Goal: Information Seeking & Learning: Learn about a topic

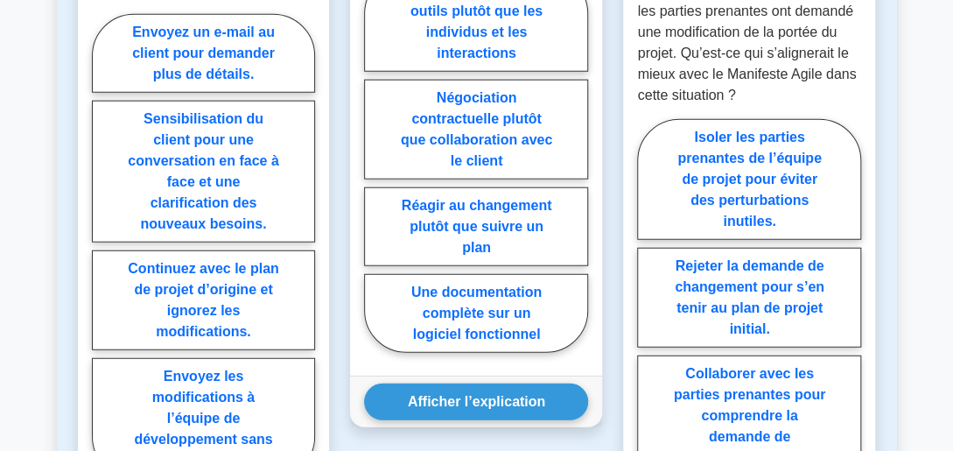
click at [598, 437] on div "Question n° 2 Selon le Manifeste Agile, lequel des éléments suivants devrait êt…" at bounding box center [476, 283] width 273 height 917
click at [585, 441] on div "Question n° 2 Selon le Manifeste Agile, lequel des éléments suivants devrait êt…" at bounding box center [476, 283] width 273 height 917
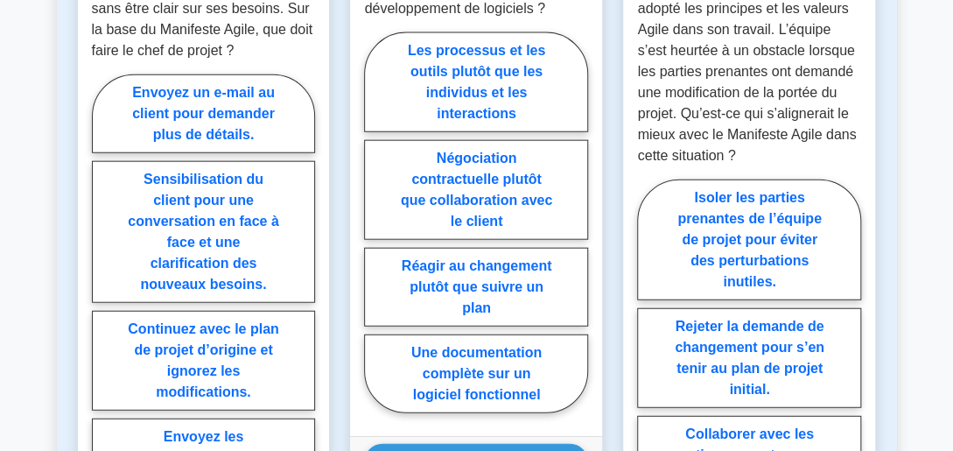
scroll to position [1518, 0]
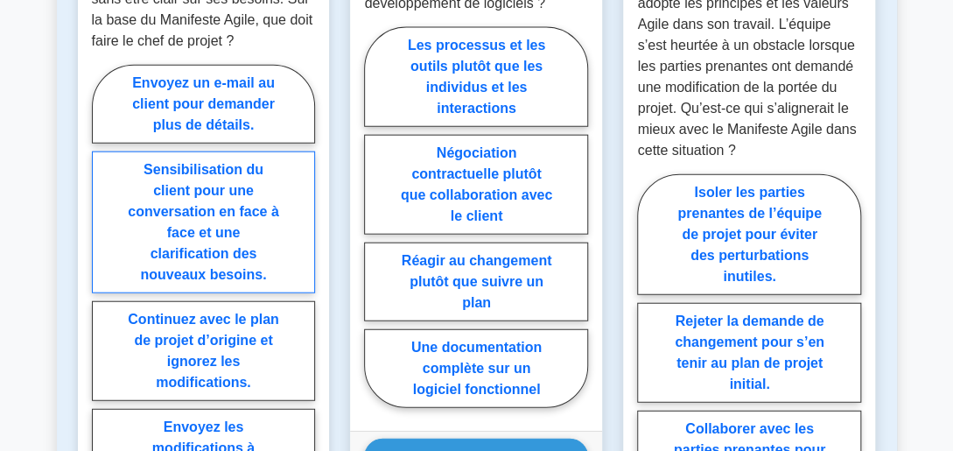
click at [253, 242] on label "Sensibilisation du client pour une conversation en face à face et une clarifica…" at bounding box center [204, 222] width 224 height 142
click at [103, 297] on input "Sensibilisation du client pour une conversation en face à face et une clarifica…" at bounding box center [97, 302] width 11 height 11
radio input "true"
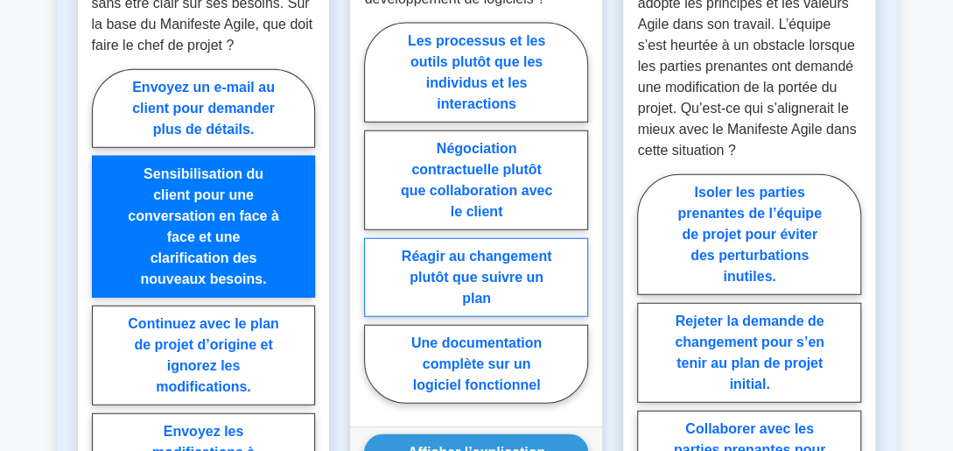
click at [460, 293] on label "Réagir au changement plutôt que suivre un plan" at bounding box center [476, 277] width 224 height 79
click at [375, 224] on input "Réagir au changement plutôt que suivre un plan" at bounding box center [369, 218] width 11 height 11
radio input "true"
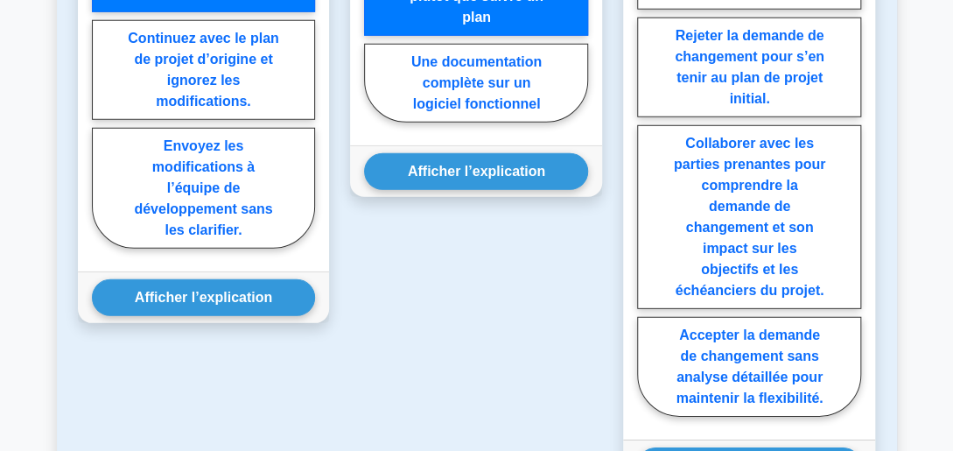
scroll to position [1815, 0]
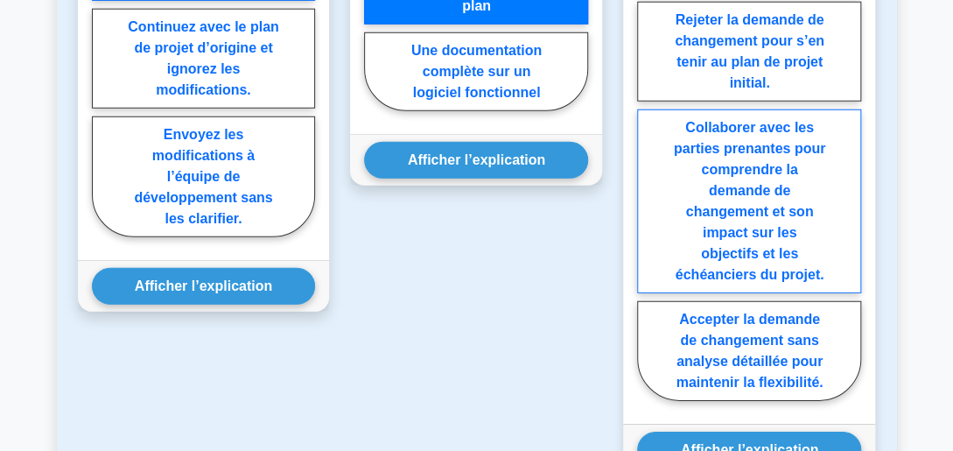
click at [765, 189] on label "Collaborer avec les parties prenantes pour comprendre la demande de changement …" at bounding box center [749, 201] width 224 height 184
click at [648, 148] on input "Collaborer avec les parties prenantes pour comprendre la demande de changement …" at bounding box center [642, 142] width 11 height 11
radio input "true"
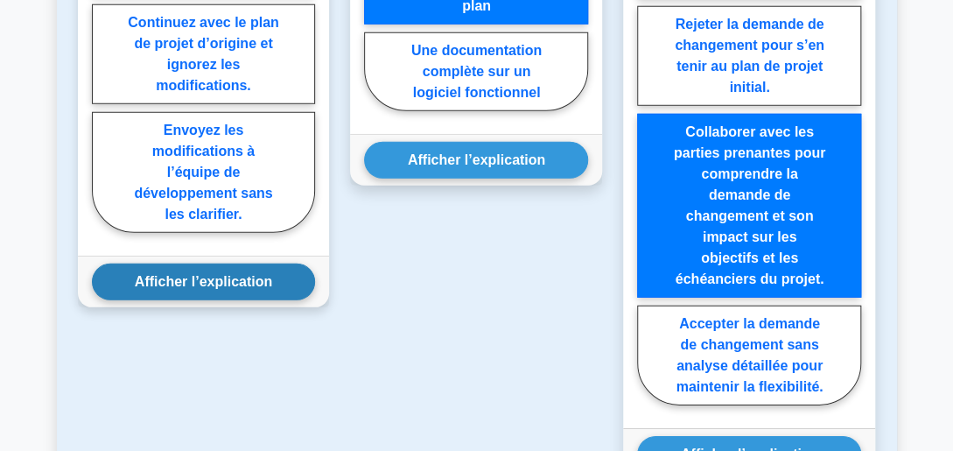
click at [236, 284] on button "Afficher l’explication" at bounding box center [204, 281] width 224 height 37
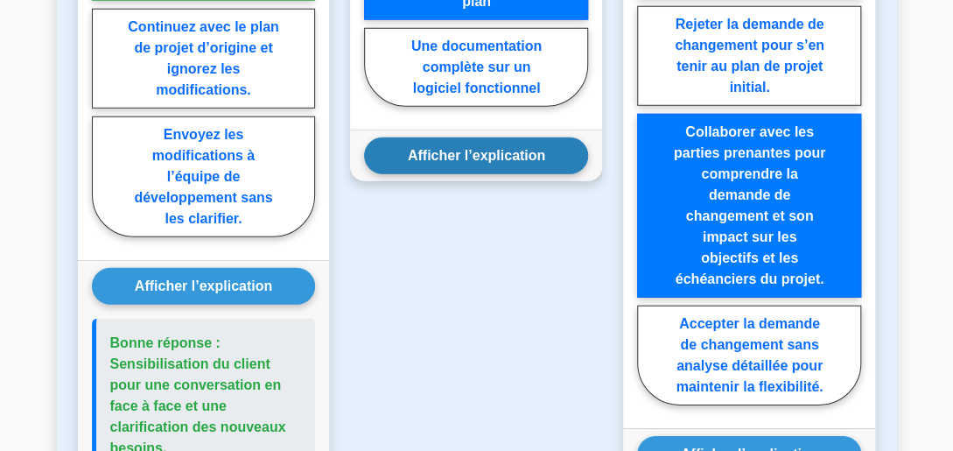
click at [520, 163] on button "Afficher l’explication" at bounding box center [476, 155] width 224 height 37
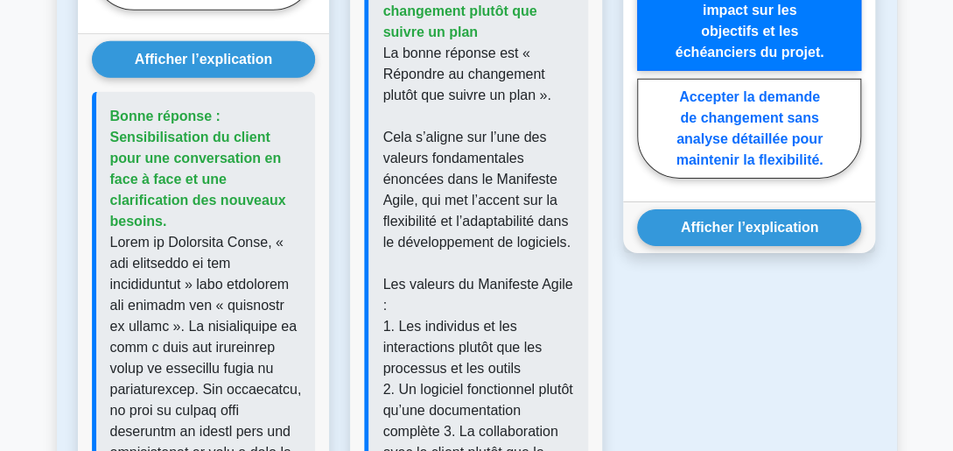
scroll to position [2057, 0]
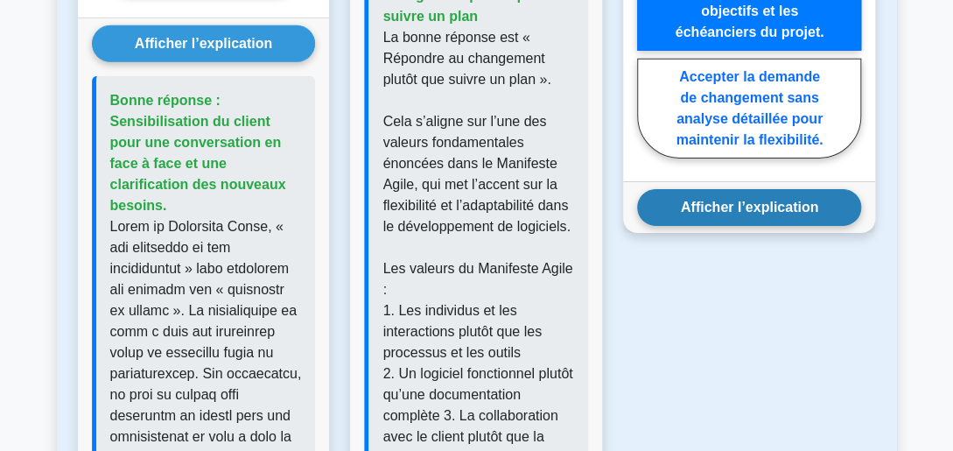
click at [765, 194] on button "Afficher l’explication" at bounding box center [749, 207] width 224 height 37
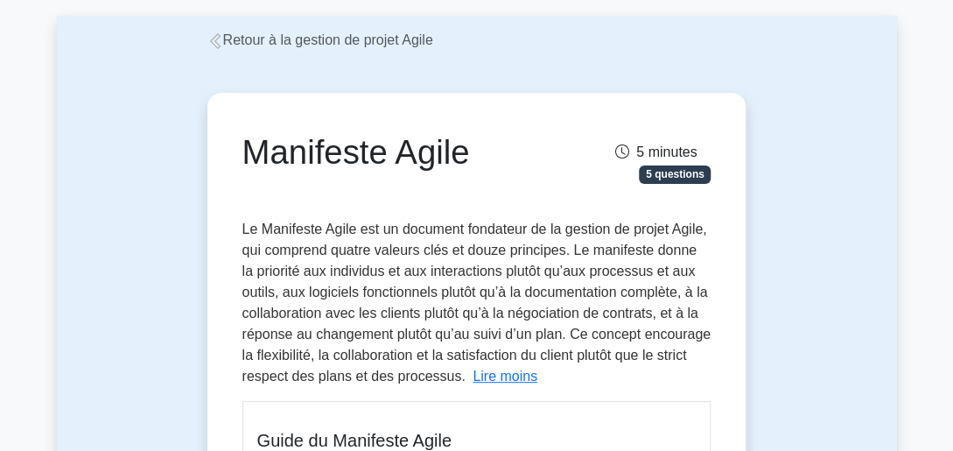
scroll to position [47, 0]
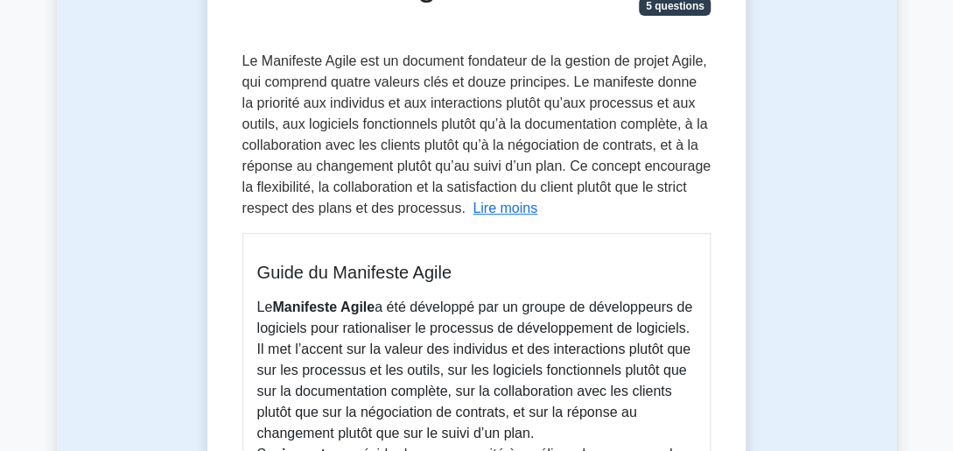
scroll to position [221, 0]
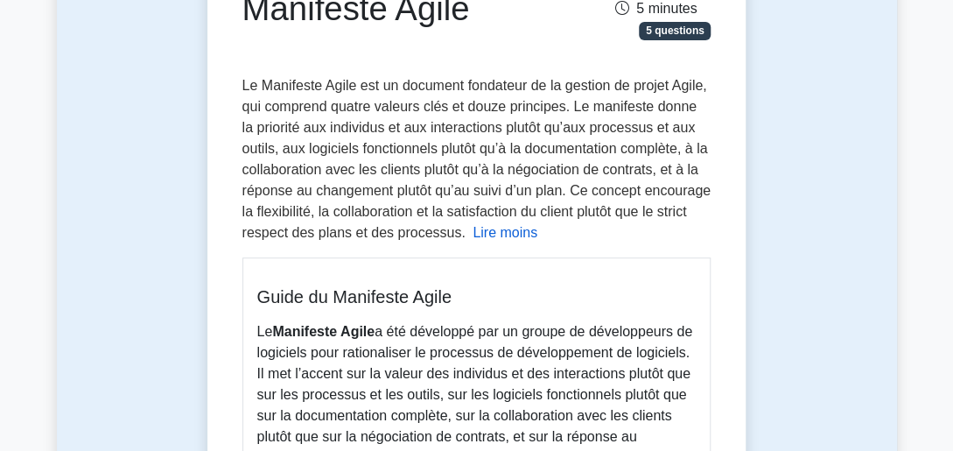
click at [508, 230] on button "Lire moins" at bounding box center [505, 232] width 65 height 21
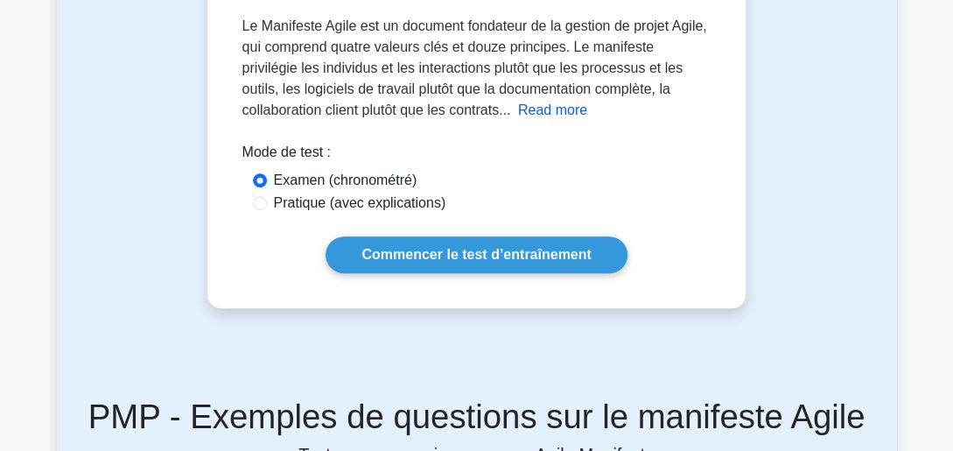
scroll to position [297, 0]
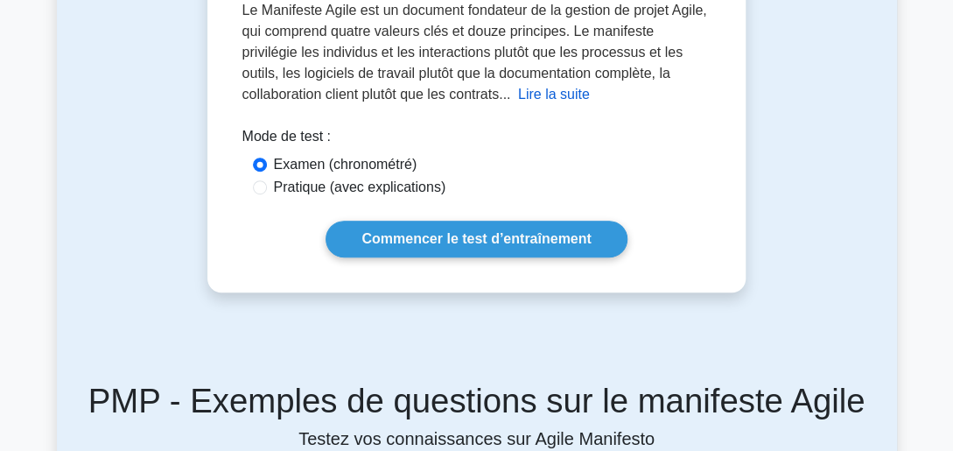
click at [518, 104] on button "Lire la suite" at bounding box center [554, 94] width 72 height 21
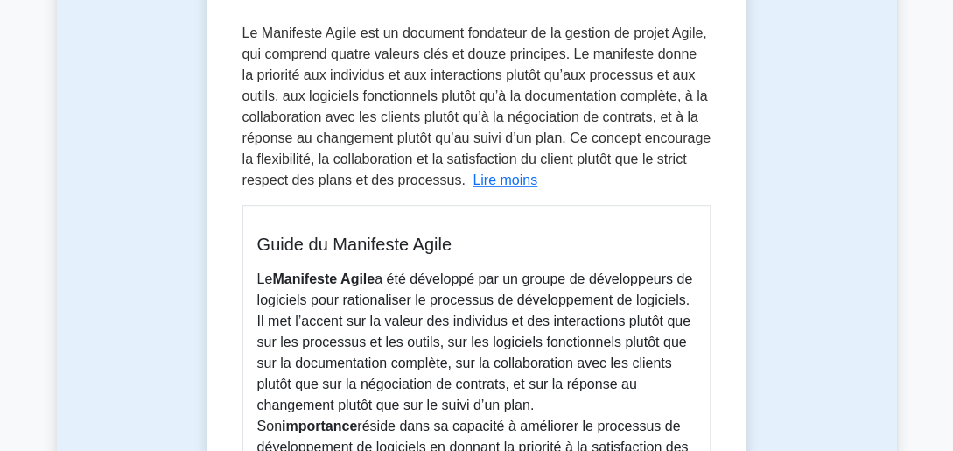
scroll to position [315, 0]
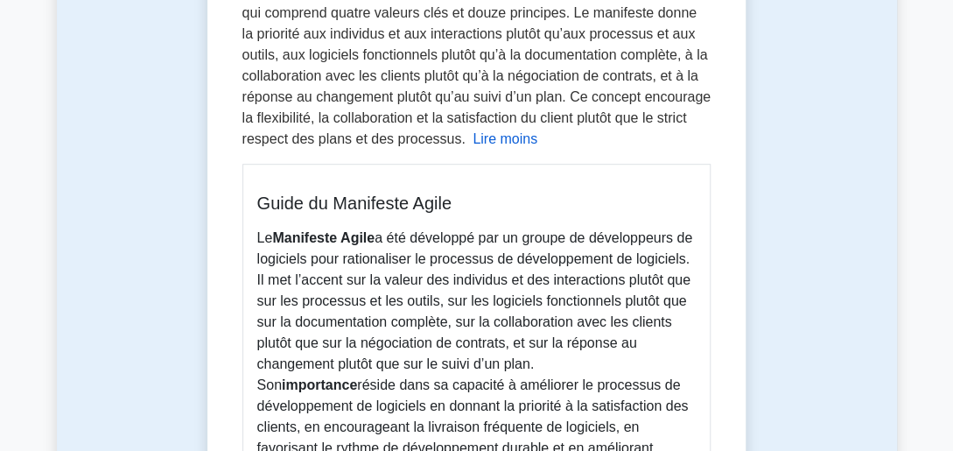
click at [508, 136] on button "Lire moins" at bounding box center [505, 139] width 65 height 21
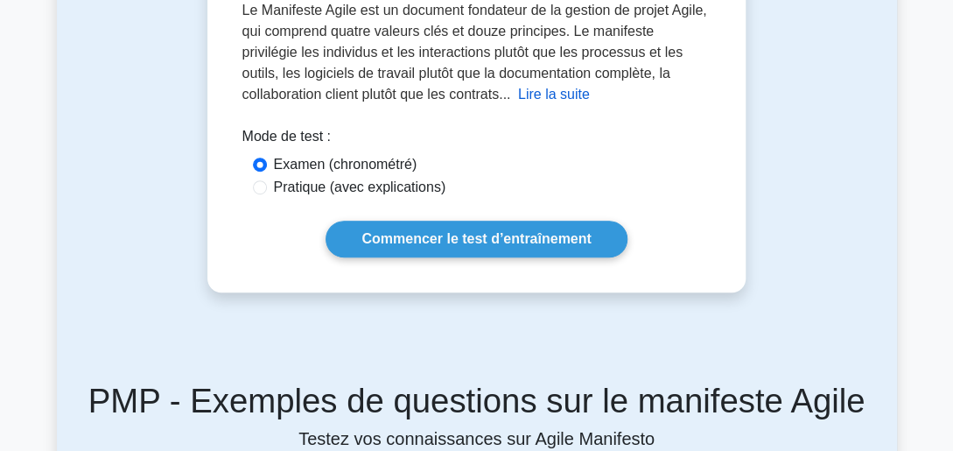
click at [518, 101] on button "Lire la suite" at bounding box center [554, 94] width 72 height 21
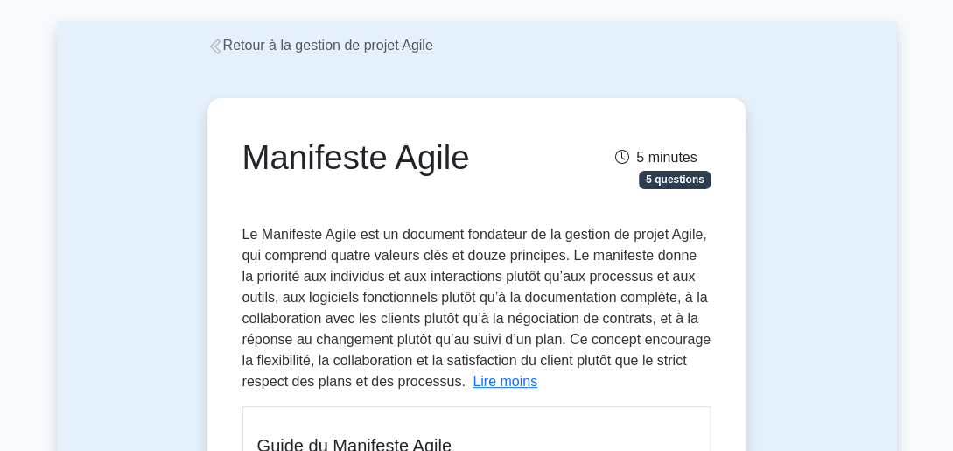
scroll to position [52, 0]
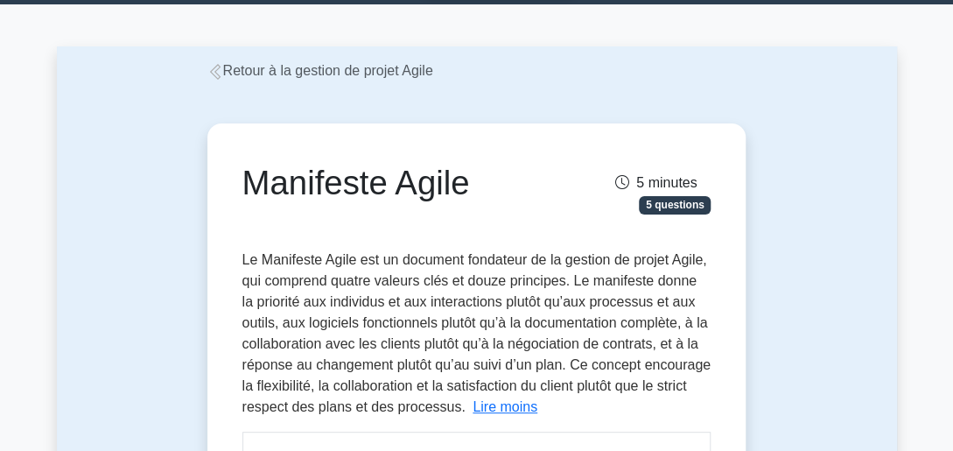
click at [215, 66] on icon at bounding box center [215, 72] width 16 height 16
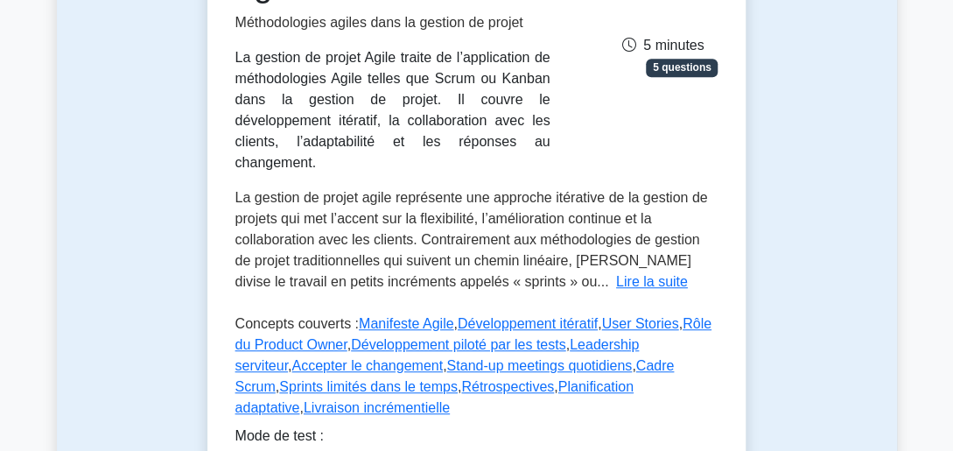
scroll to position [333, 0]
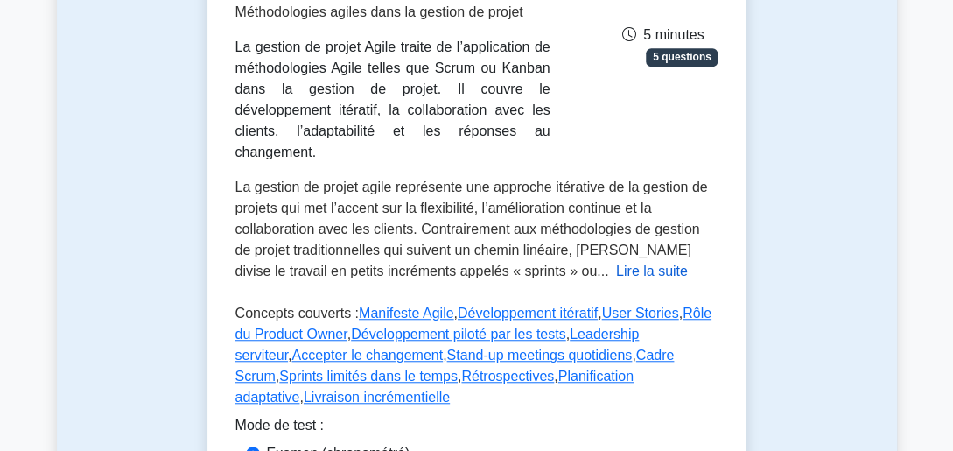
click at [616, 261] on button "Lire la suite" at bounding box center [652, 271] width 72 height 21
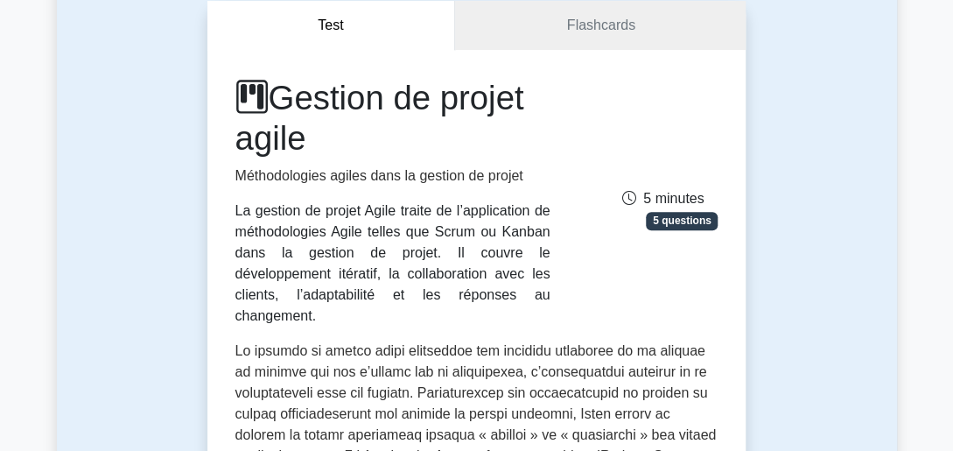
scroll to position [158, 0]
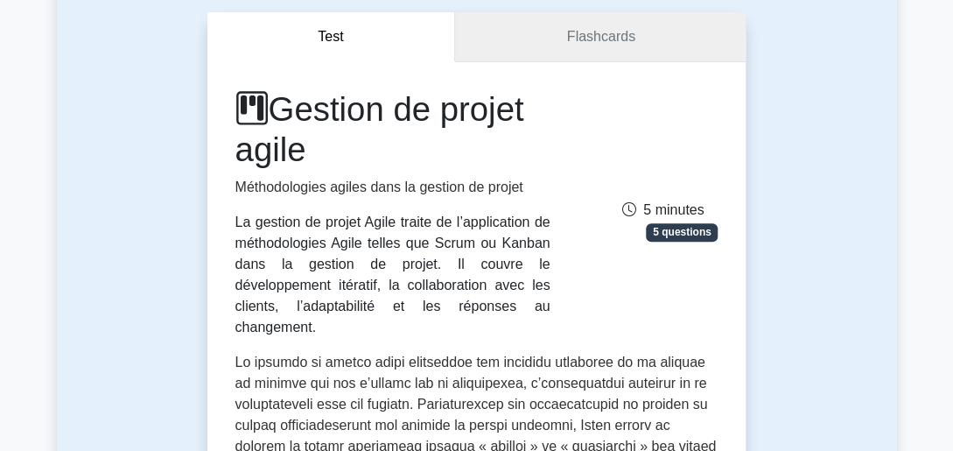
click at [641, 47] on link "Flashcards" at bounding box center [600, 37] width 291 height 50
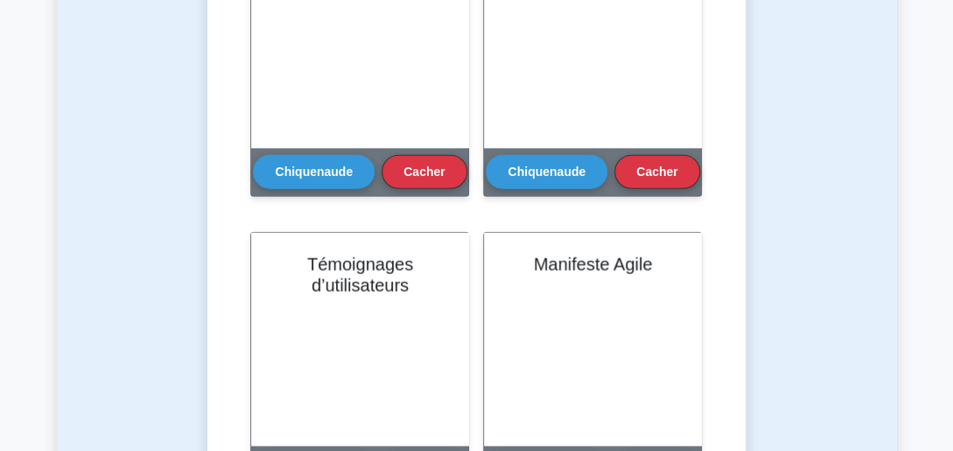
scroll to position [1423, 0]
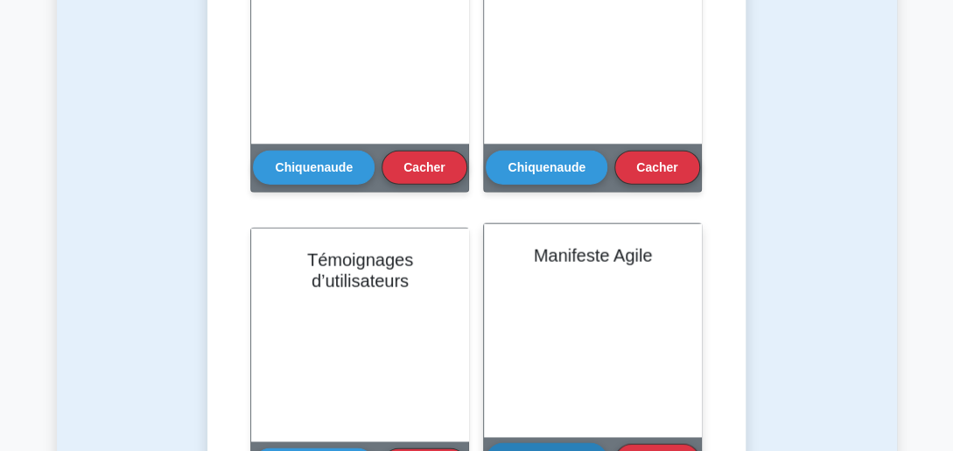
click at [564, 444] on button "Chiquenaude" at bounding box center [547, 460] width 122 height 34
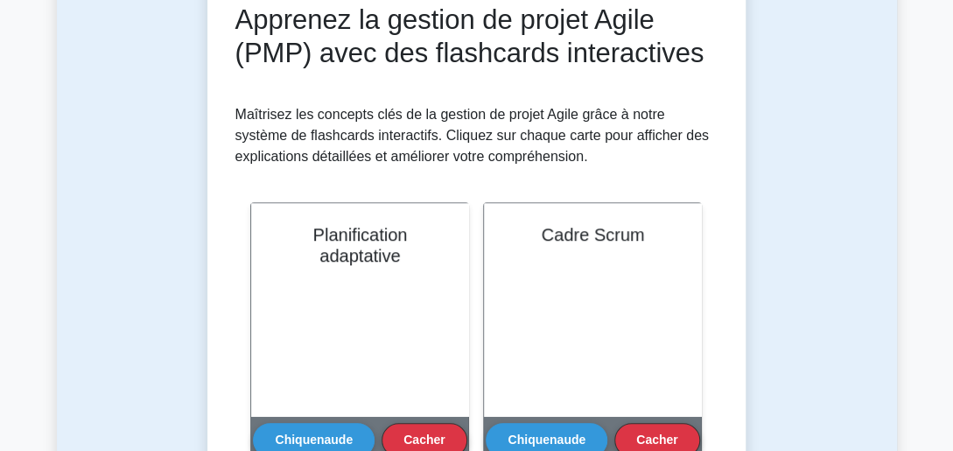
scroll to position [0, 0]
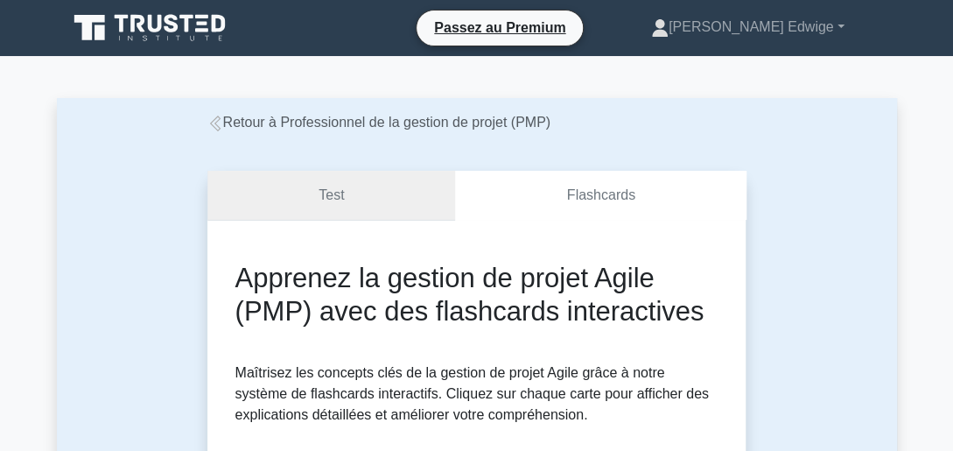
click at [386, 195] on link "Test" at bounding box center [331, 196] width 249 height 50
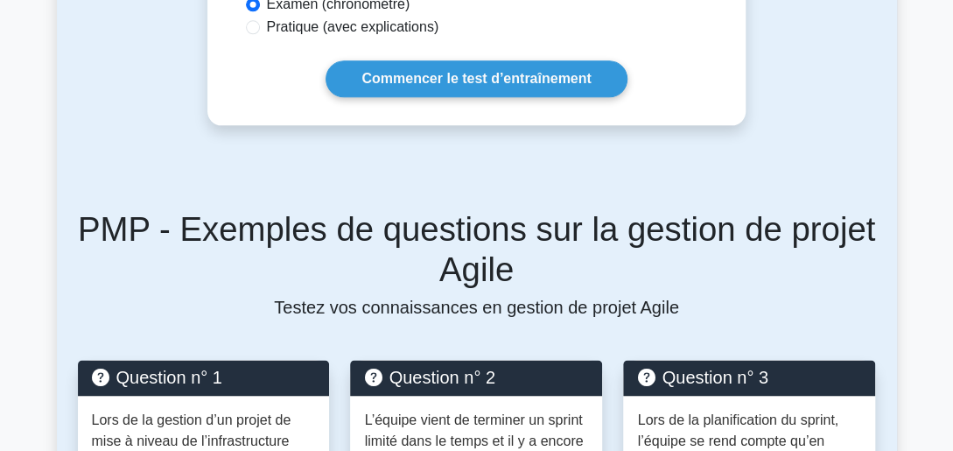
scroll to position [393, 0]
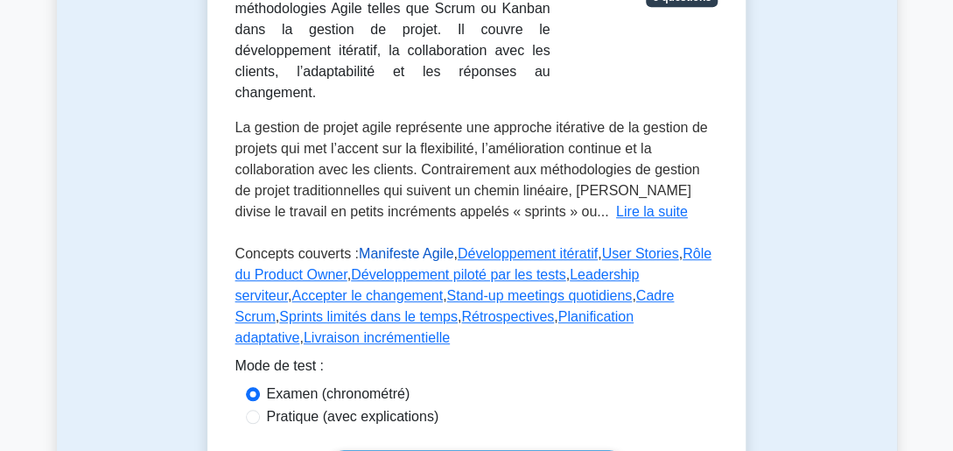
click at [375, 246] on link "Manifeste Agile" at bounding box center [406, 253] width 95 height 15
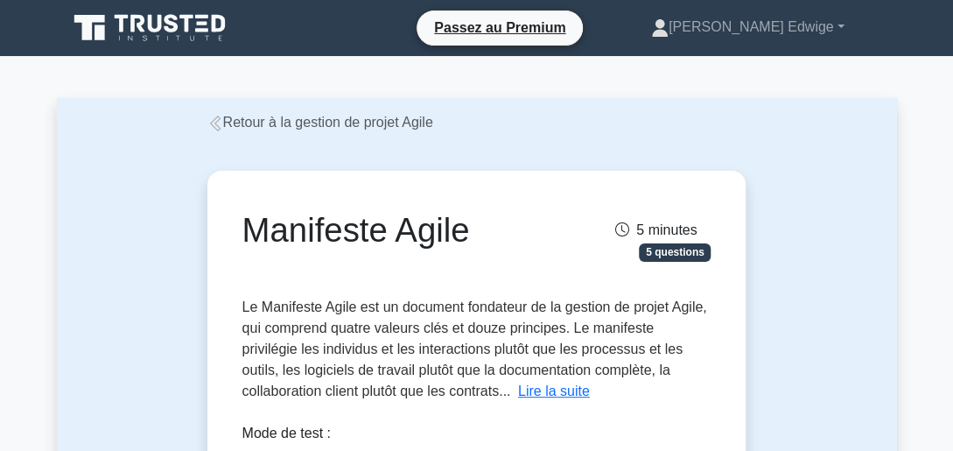
click at [376, 229] on font "Manifeste Agile" at bounding box center [356, 230] width 228 height 38
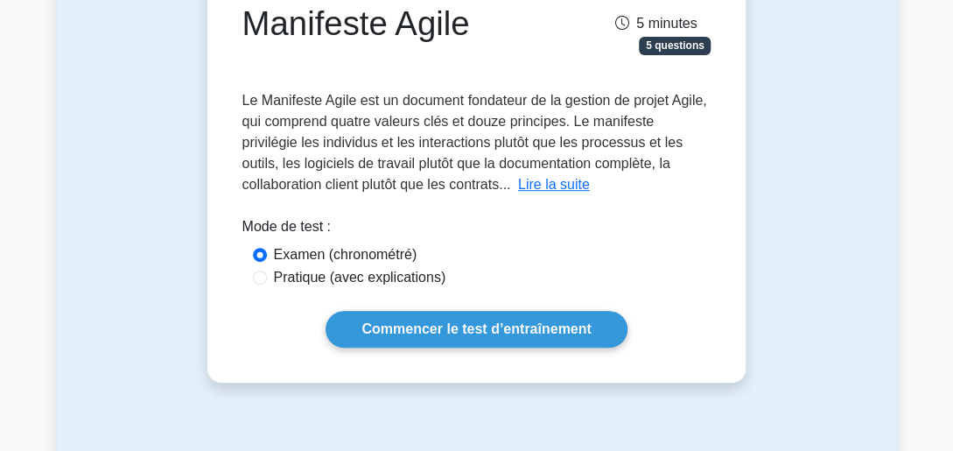
scroll to position [244, 0]
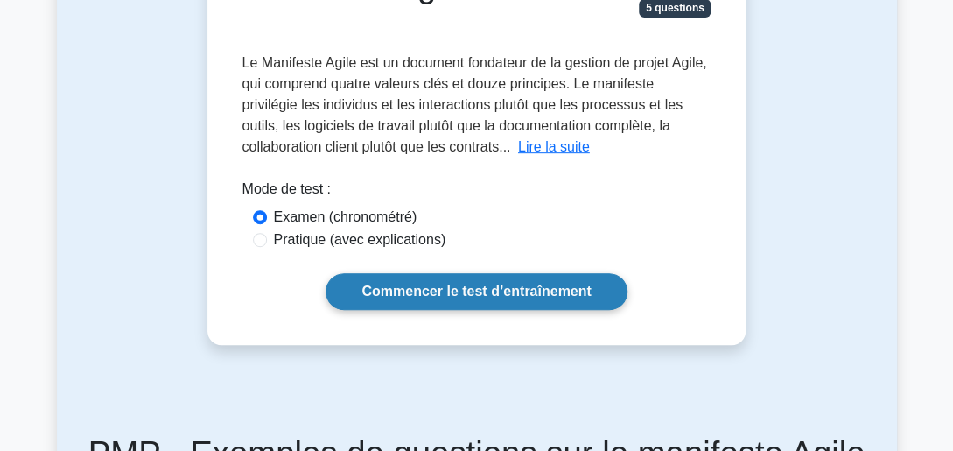
click at [497, 297] on link "Commencer le test d’entraînement" at bounding box center [476, 291] width 301 height 37
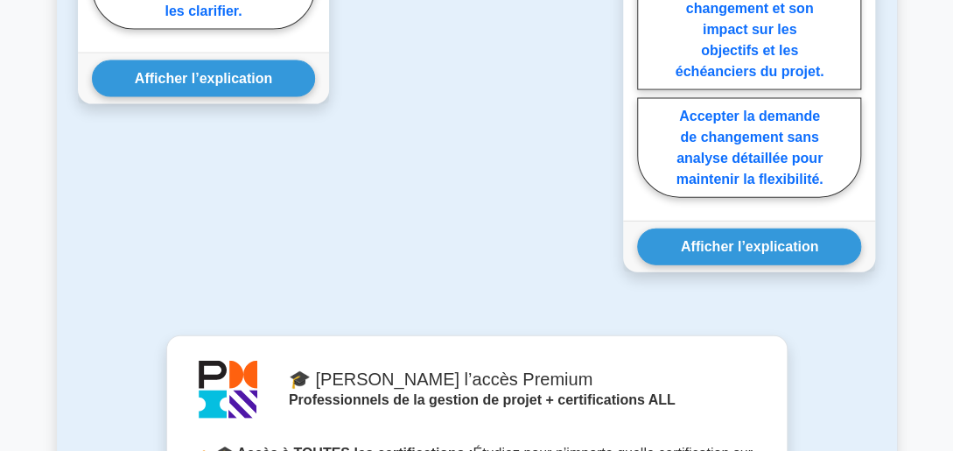
scroll to position [1407, 0]
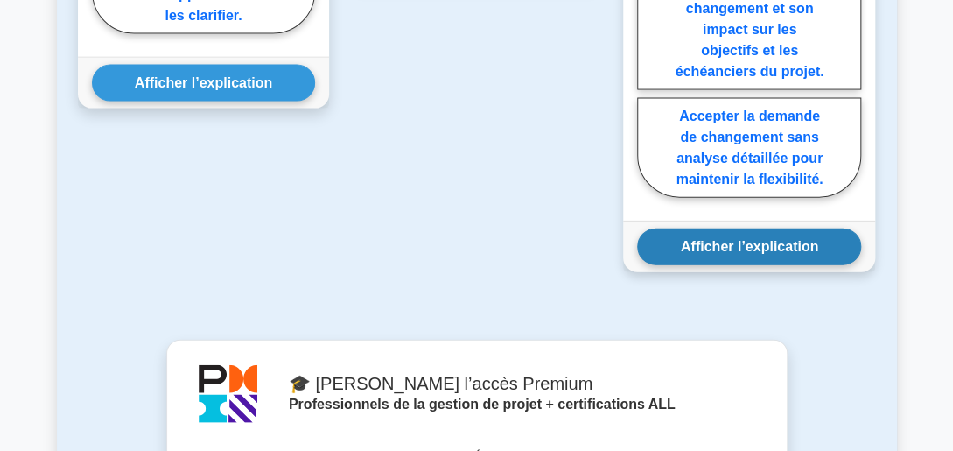
click at [791, 241] on button "Afficher l’explication" at bounding box center [749, 246] width 224 height 37
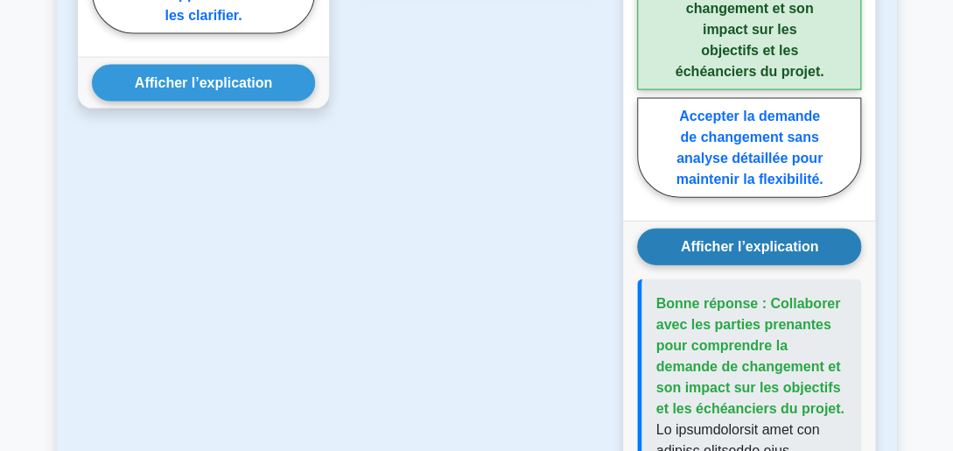
click at [791, 241] on button "Afficher l’explication" at bounding box center [749, 246] width 224 height 37
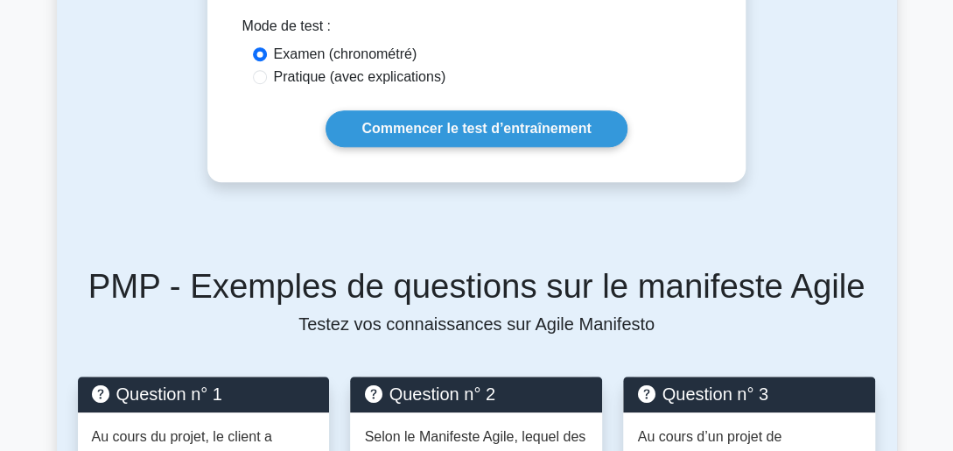
scroll to position [445, 0]
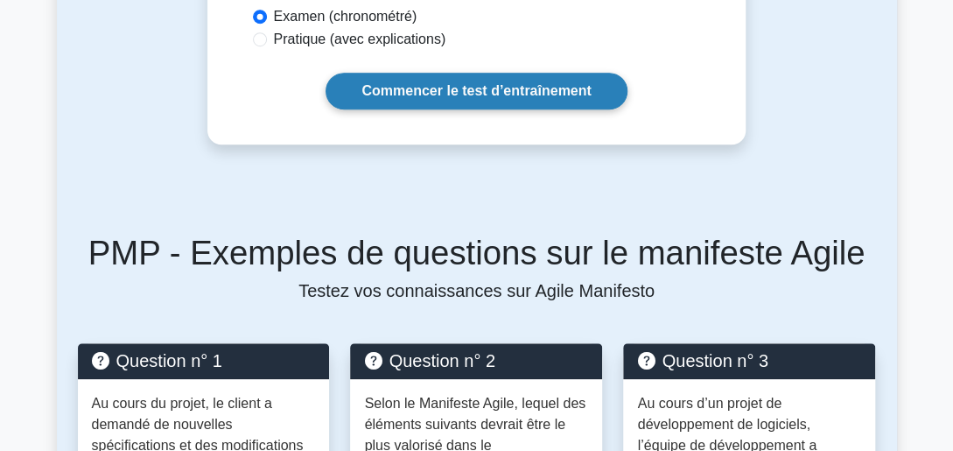
click at [550, 79] on link "Commencer le test d’entraînement" at bounding box center [476, 91] width 301 height 37
click at [423, 85] on link "Commencer le test d’entraînement" at bounding box center [476, 91] width 301 height 37
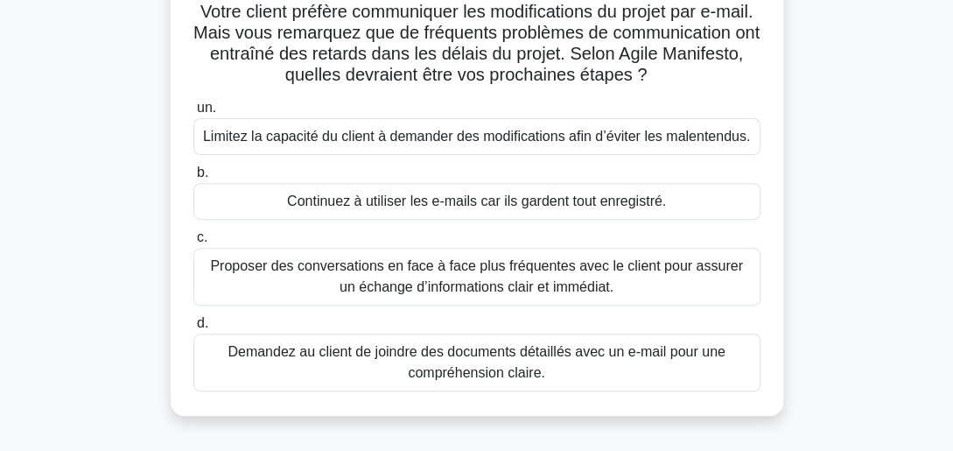
scroll to position [151, 0]
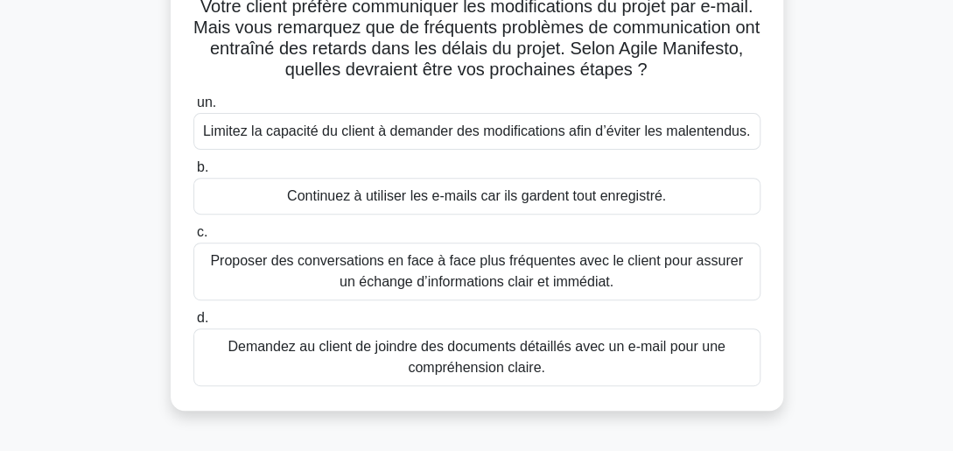
click at [360, 270] on div "Proposer des conversations en face à face plus fréquentes avec le client pour a…" at bounding box center [476, 271] width 567 height 58
click at [193, 238] on input "c. Proposer des conversations en face à face plus fréquentes avec le client pou…" at bounding box center [193, 232] width 0 height 11
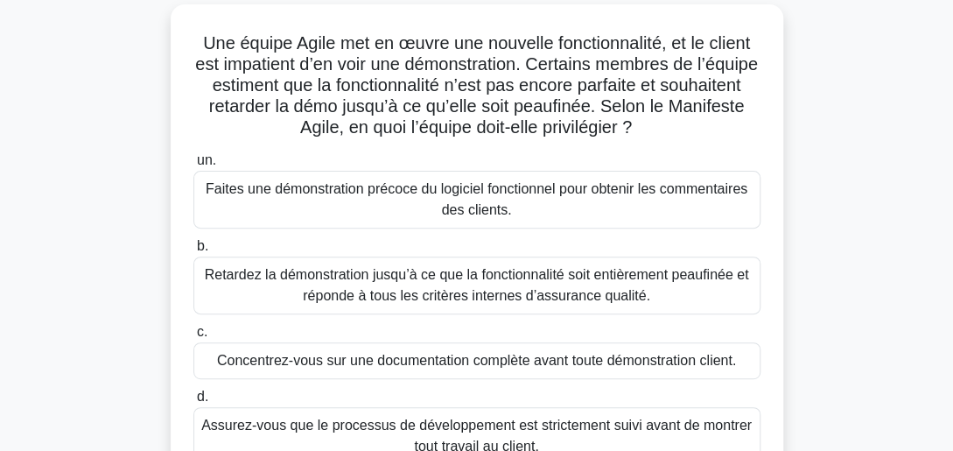
scroll to position [113, 0]
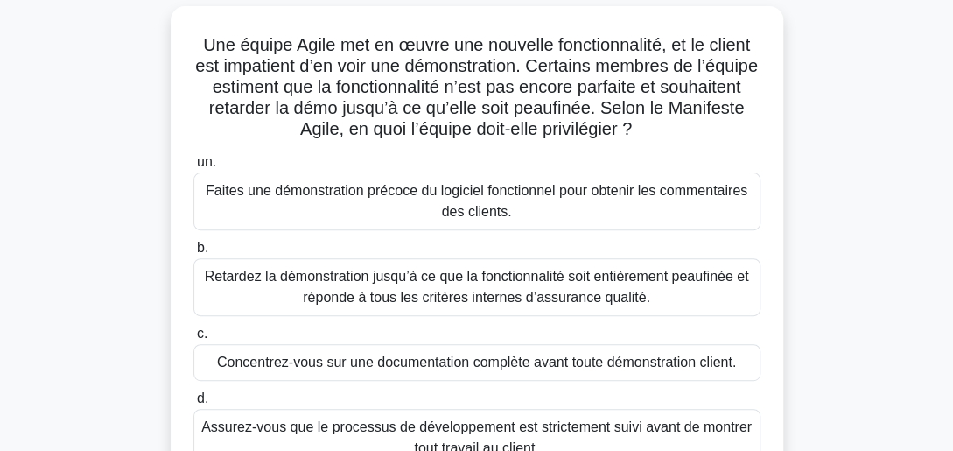
click at [470, 216] on div "Faites une démonstration précoce du logiciel fonctionnel pour obtenir les comme…" at bounding box center [476, 201] width 567 height 58
click at [193, 168] on input "un. Faites une démonstration précoce du logiciel fonctionnel pour obtenir les c…" at bounding box center [193, 162] width 0 height 11
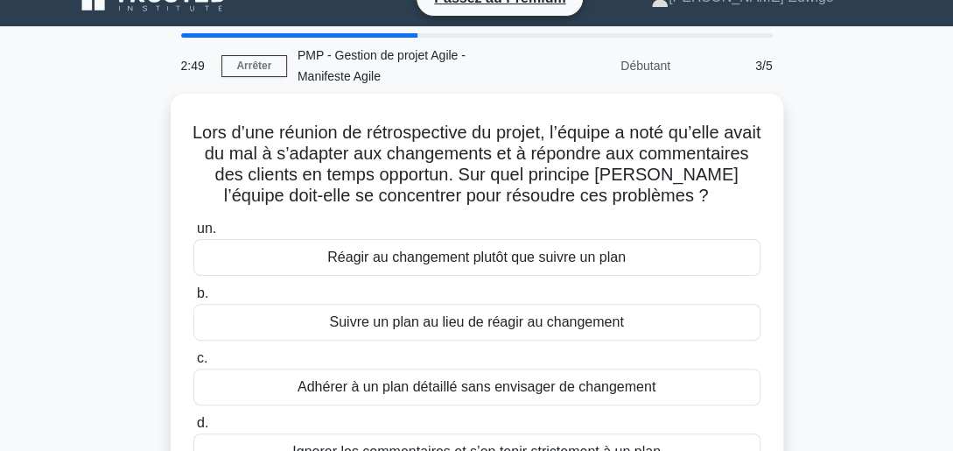
scroll to position [26, 0]
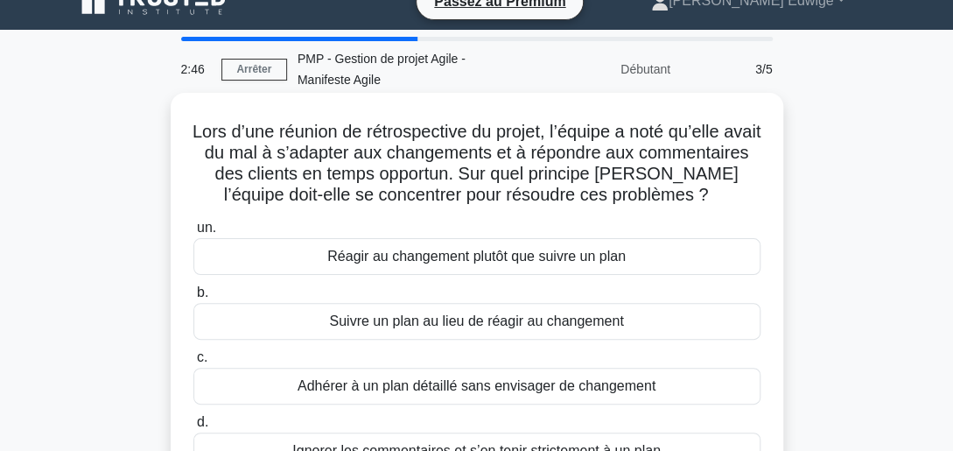
click at [424, 256] on div "Réagir au changement plutôt que suivre un plan" at bounding box center [476, 256] width 567 height 37
click at [193, 234] on input "un. Réagir au changement plutôt que suivre un plan" at bounding box center [193, 227] width 0 height 11
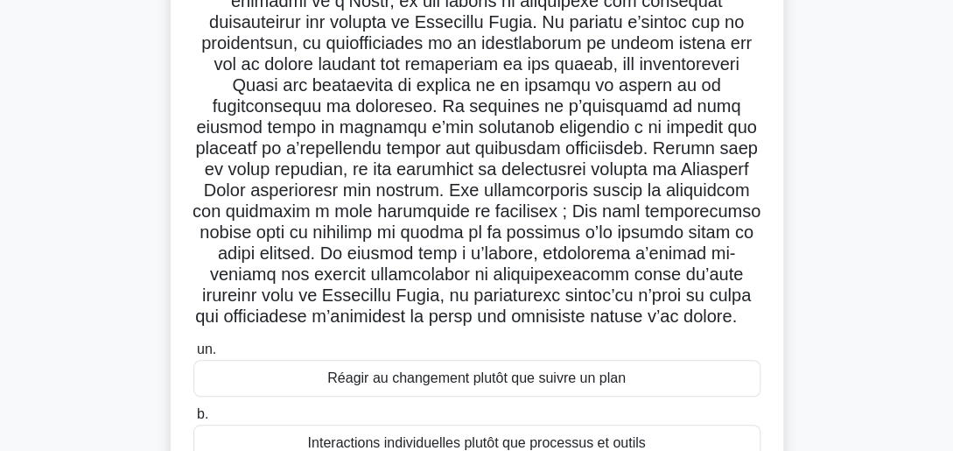
scroll to position [197, 0]
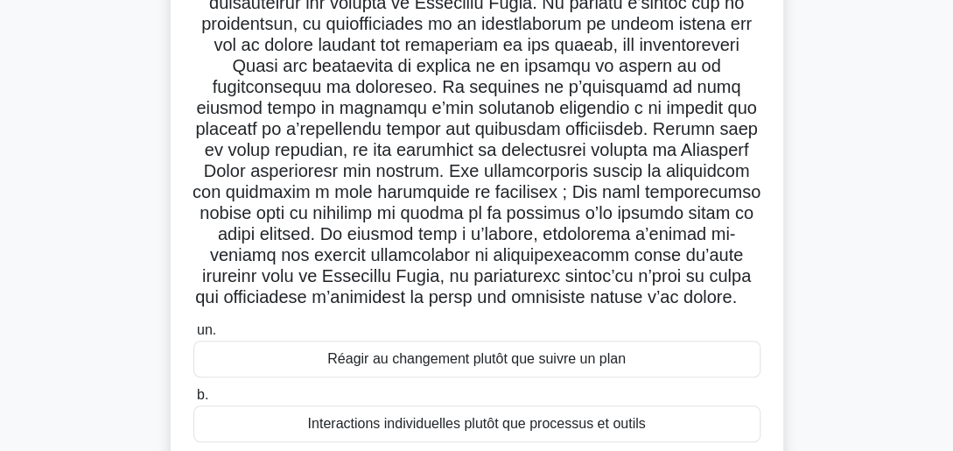
click at [422, 350] on div "Réagir au changement plutôt que suivre un plan" at bounding box center [476, 358] width 567 height 37
click at [193, 336] on input "un. Réagir au changement plutôt que suivre un plan" at bounding box center [193, 330] width 0 height 11
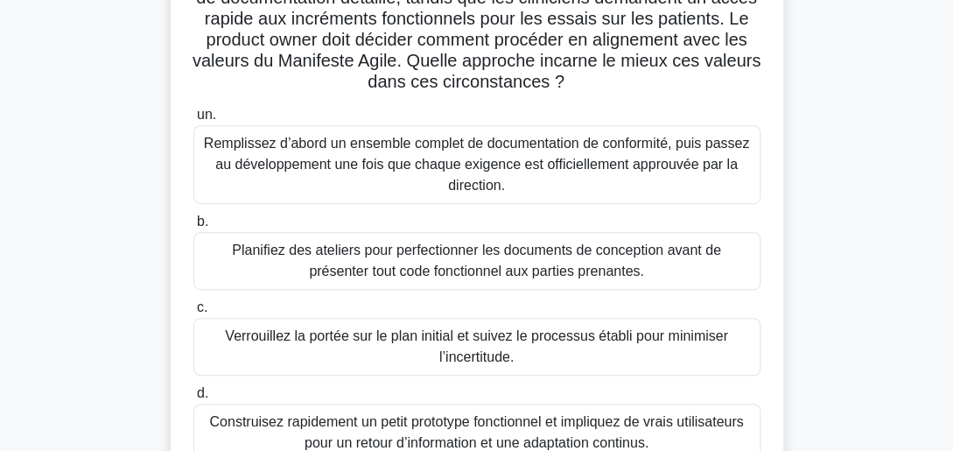
scroll to position [301, 0]
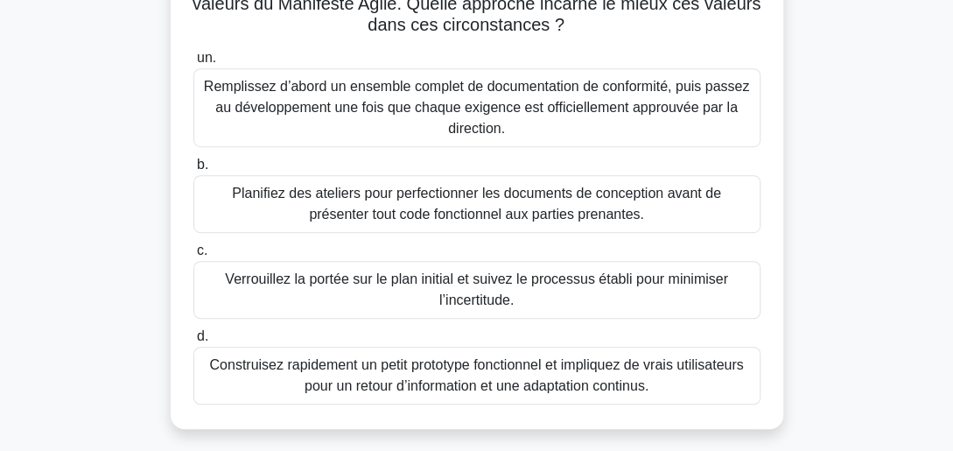
click at [561, 361] on div "Construisez rapidement un petit prototype fonctionnel et impliquez de vrais uti…" at bounding box center [476, 376] width 567 height 58
click at [193, 342] on input "d. Construisez rapidement un petit prototype fonctionnel et impliquez de vrais …" at bounding box center [193, 336] width 0 height 11
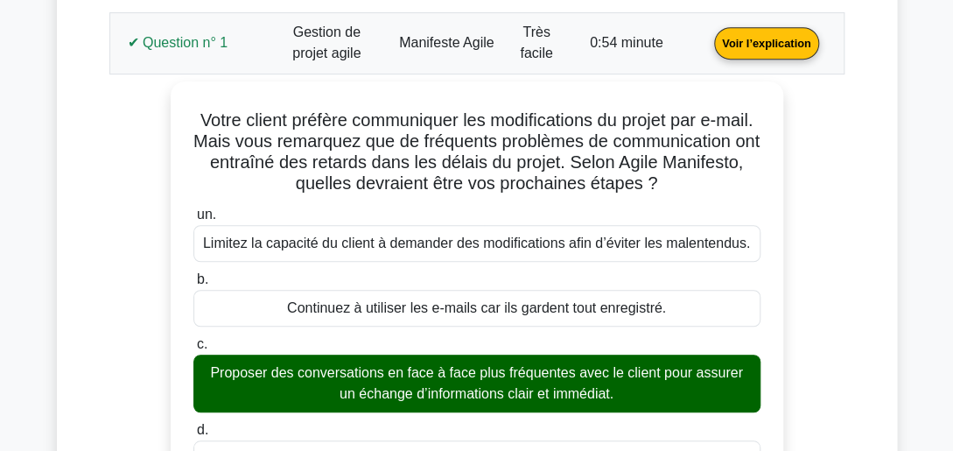
scroll to position [306, 0]
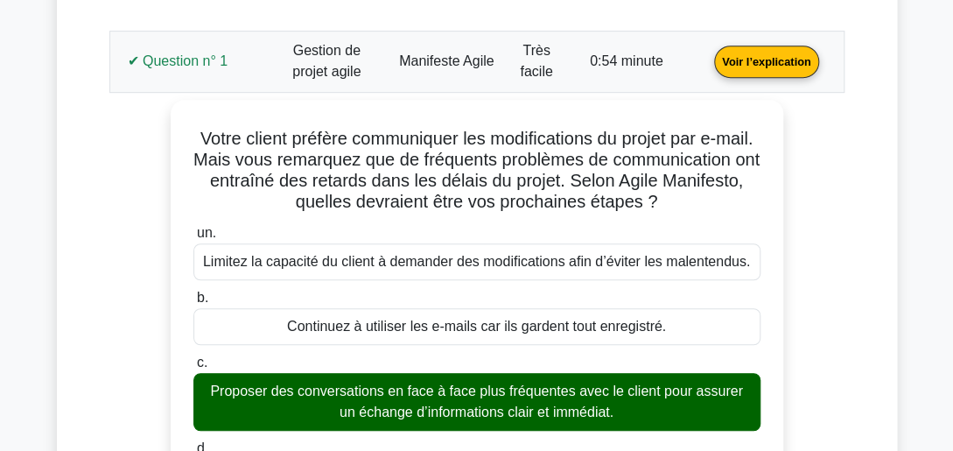
click at [794, 53] on link "Voir l’explication" at bounding box center [766, 60] width 118 height 15
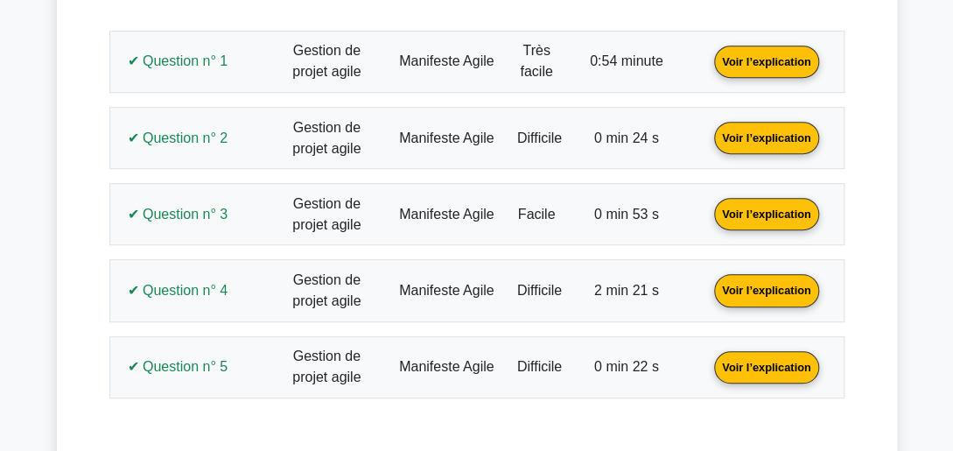
click at [779, 132] on link "Voir l’explication" at bounding box center [766, 137] width 118 height 15
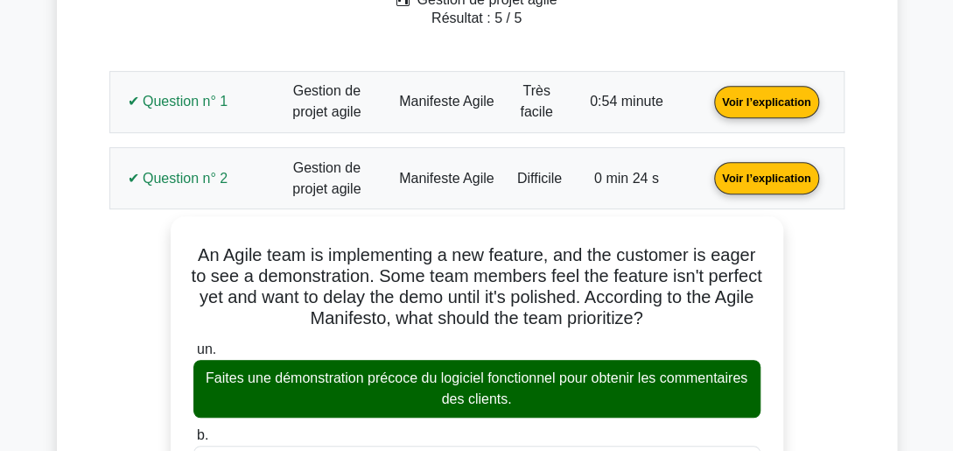
scroll to position [244, 0]
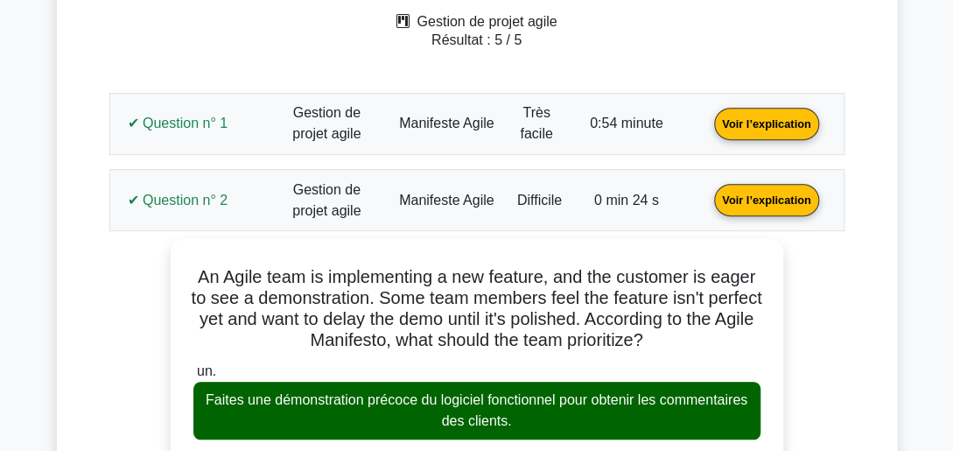
click at [782, 205] on link "Voir l’explication" at bounding box center [766, 199] width 118 height 15
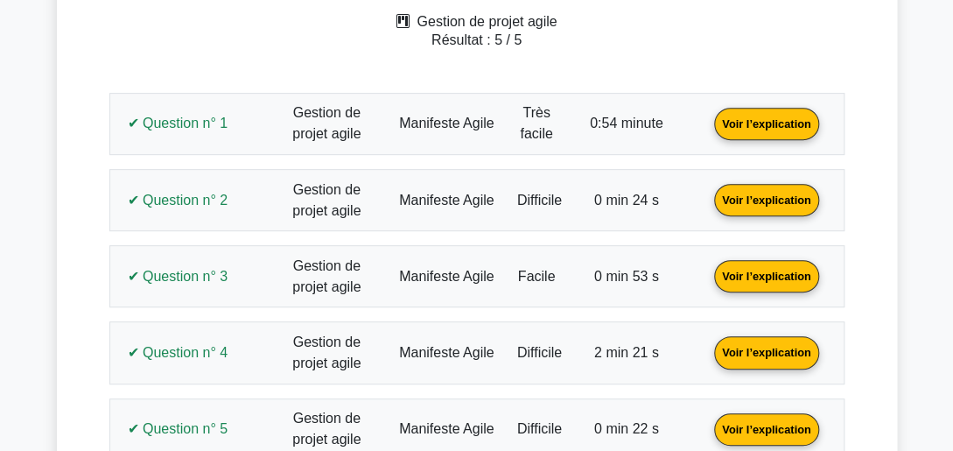
click at [767, 270] on link "Voir l’explication" at bounding box center [766, 275] width 118 height 15
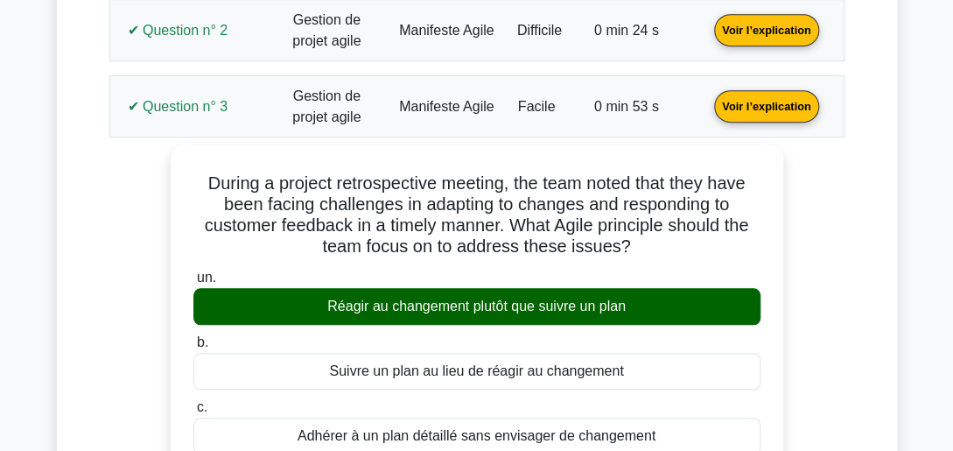
scroll to position [409, 0]
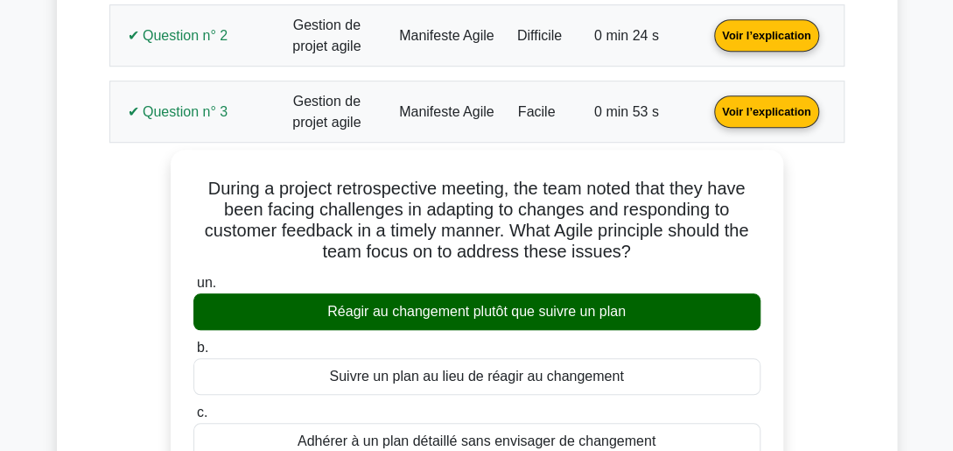
click at [807, 113] on link "Voir l’explication" at bounding box center [766, 110] width 118 height 15
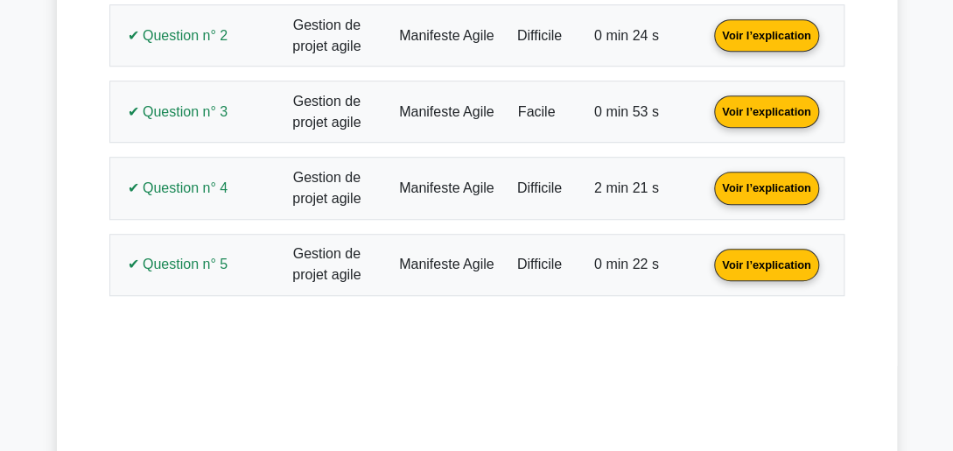
click at [789, 183] on link "Voir l’explication" at bounding box center [766, 186] width 118 height 15
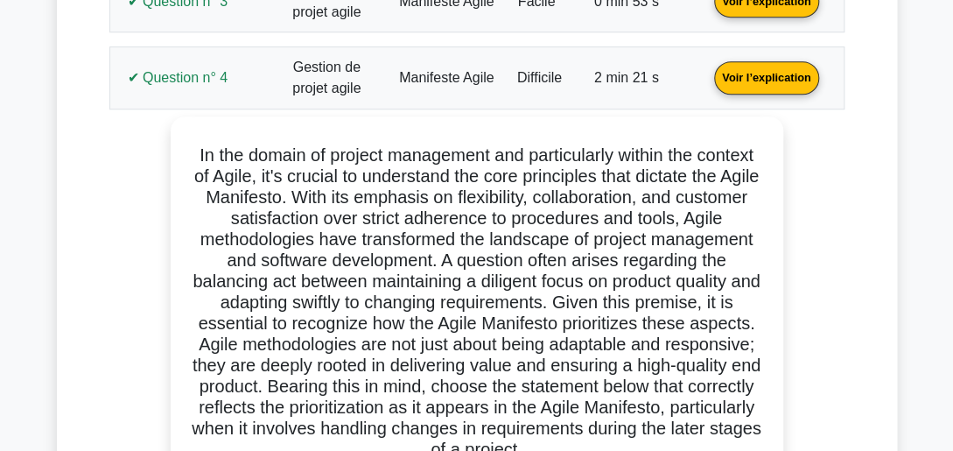
scroll to position [456, 0]
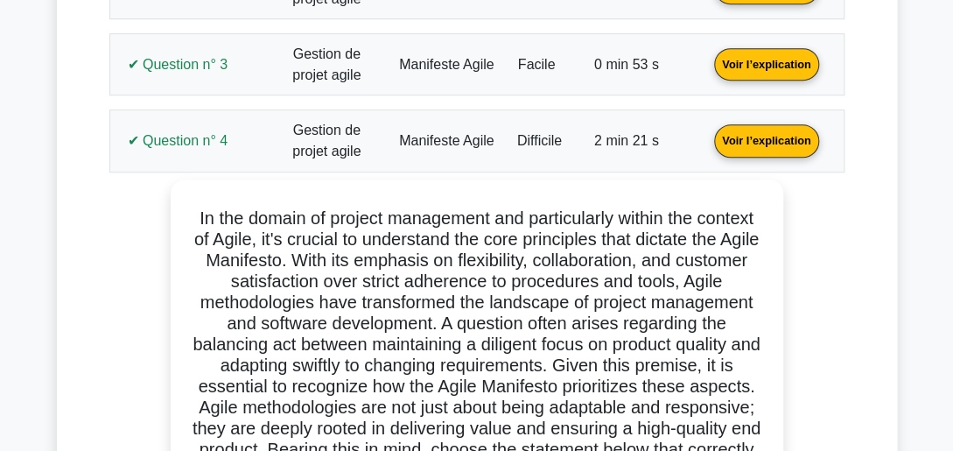
click at [746, 138] on link "Voir l’explication" at bounding box center [766, 139] width 118 height 15
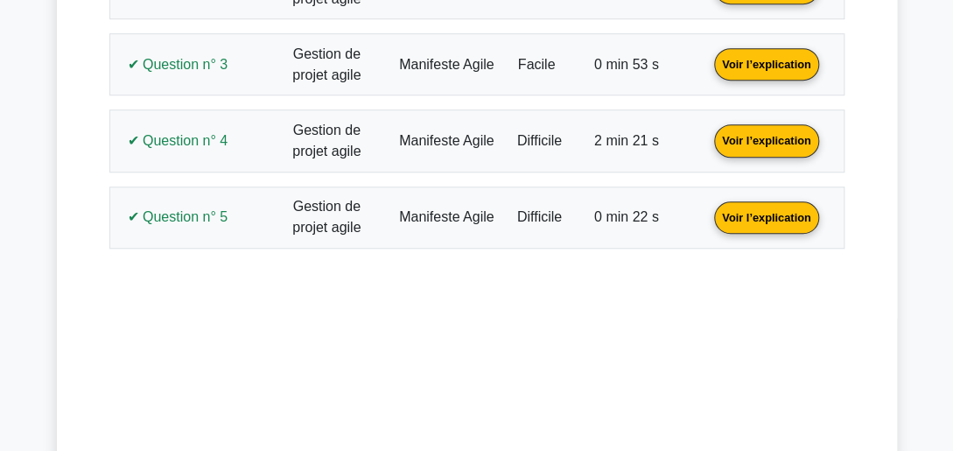
click at [765, 208] on link "Voir l’explication" at bounding box center [766, 215] width 118 height 15
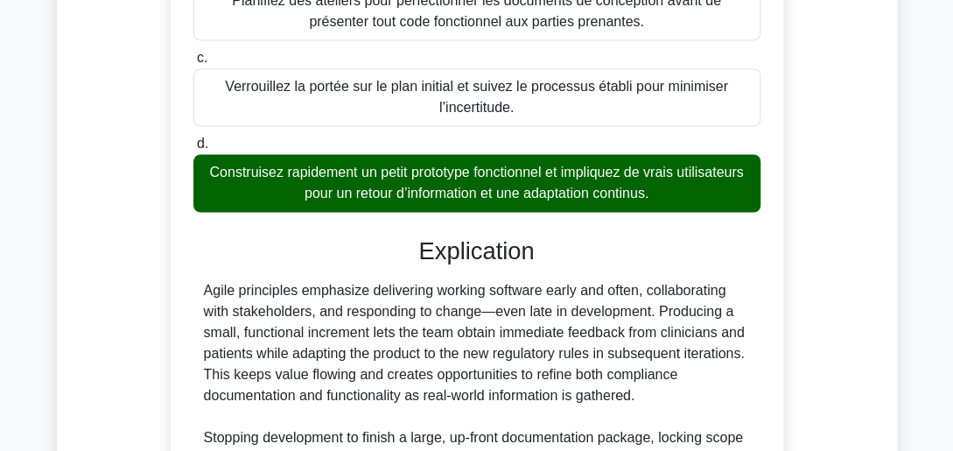
scroll to position [1125, 0]
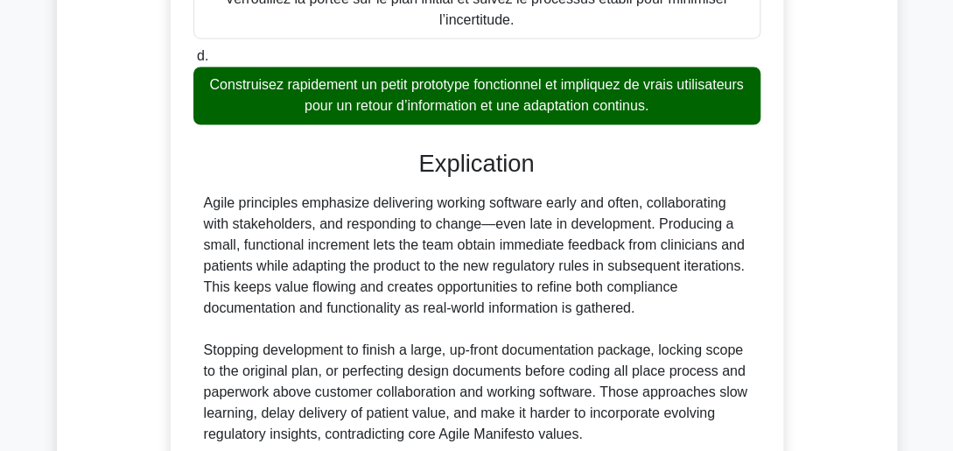
drag, startPoint x: 759, startPoint y: 289, endPoint x: 748, endPoint y: 302, distance: 16.8
click at [748, 302] on div "Agile principles emphasize delivering working software early and often, collabo…" at bounding box center [477, 318] width 546 height 252
drag, startPoint x: 748, startPoint y: 302, endPoint x: 726, endPoint y: 311, distance: 23.6
click at [726, 311] on div "Agile principles emphasize delivering working software early and often, collabo…" at bounding box center [477, 318] width 546 height 252
click at [511, 266] on div "Agile principles emphasize delivering working software early and often, collabo…" at bounding box center [477, 318] width 546 height 252
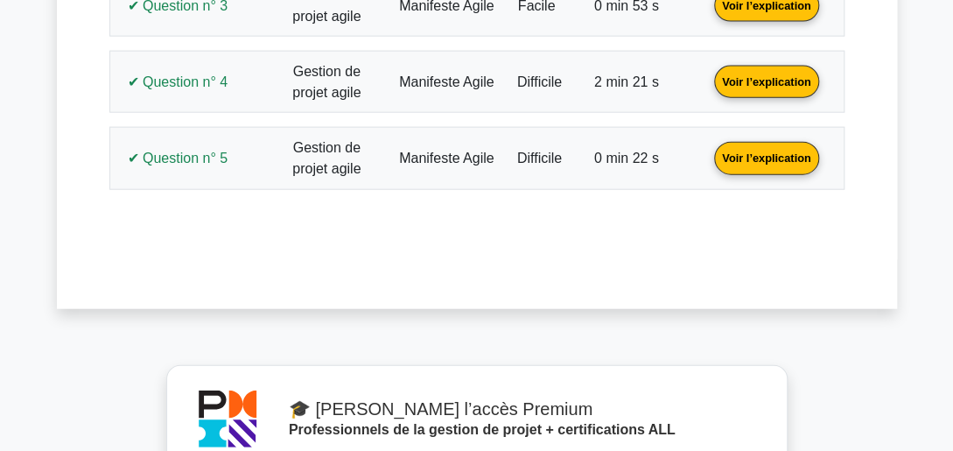
scroll to position [1469, 0]
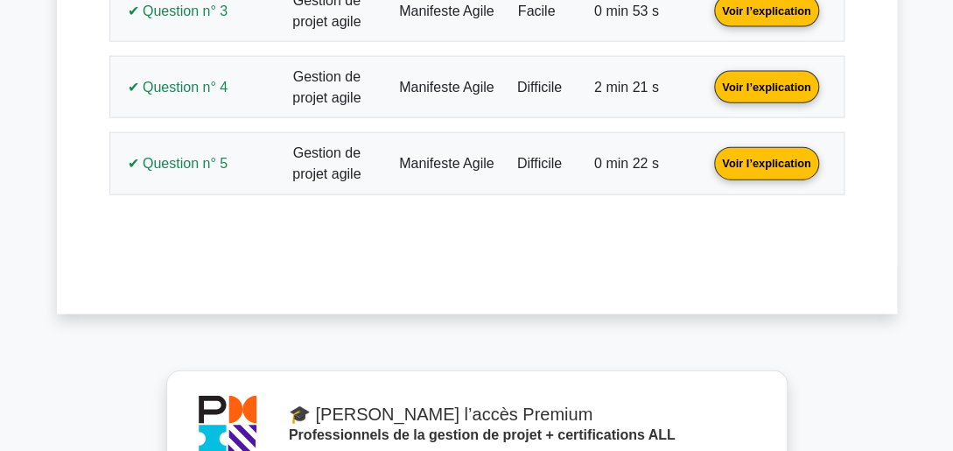
click at [766, 155] on link "Voir l’explication" at bounding box center [766, 162] width 118 height 15
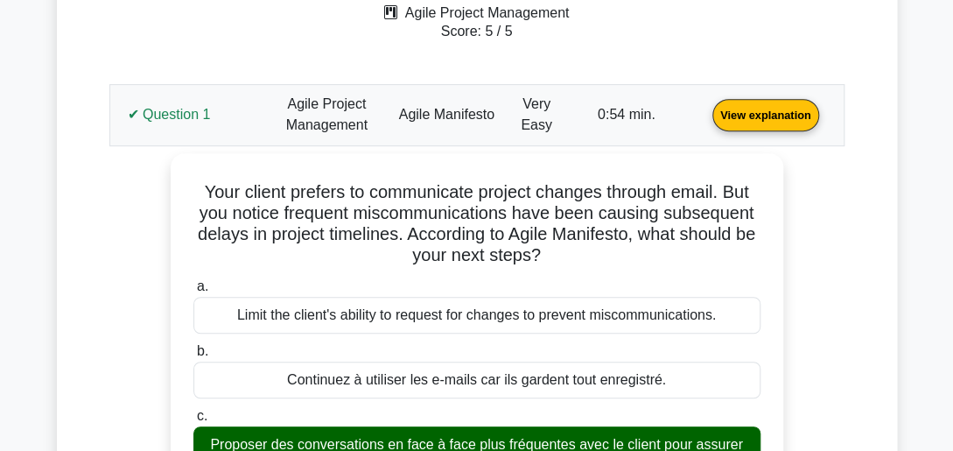
scroll to position [0, 0]
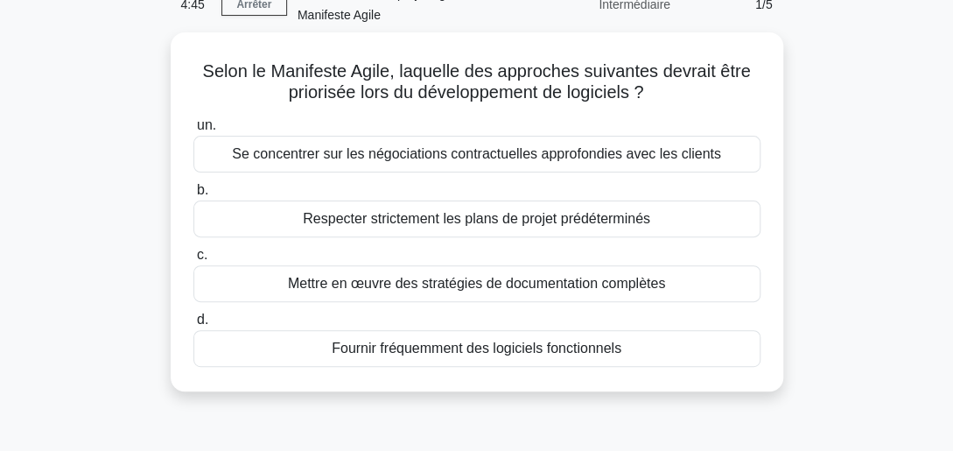
scroll to position [67, 0]
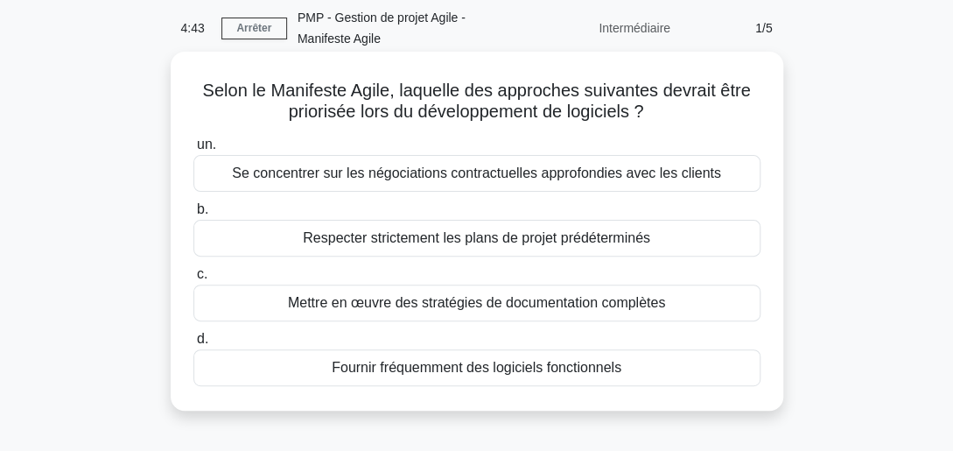
click at [474, 371] on div "Fournir fréquemment des logiciels fonctionnels" at bounding box center [476, 367] width 567 height 37
click at [193, 345] on input "d. Fournir fréquemment des logiciels fonctionnels" at bounding box center [193, 338] width 0 height 11
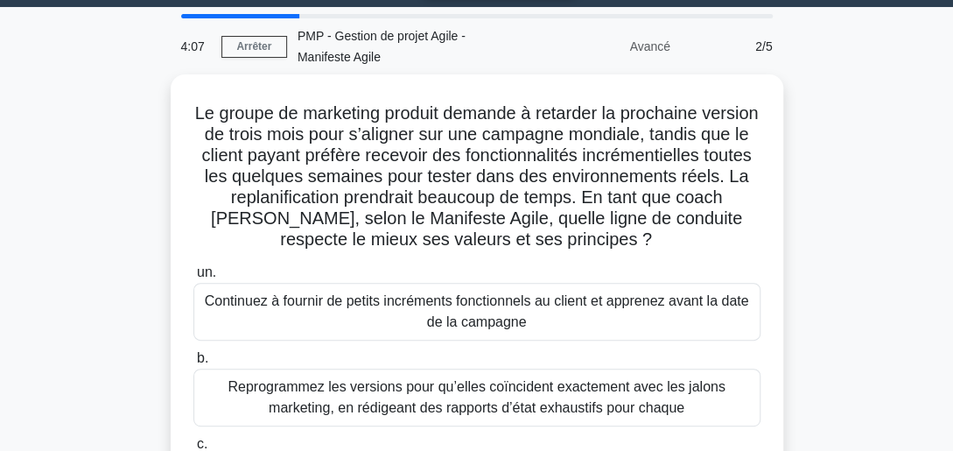
scroll to position [44, 0]
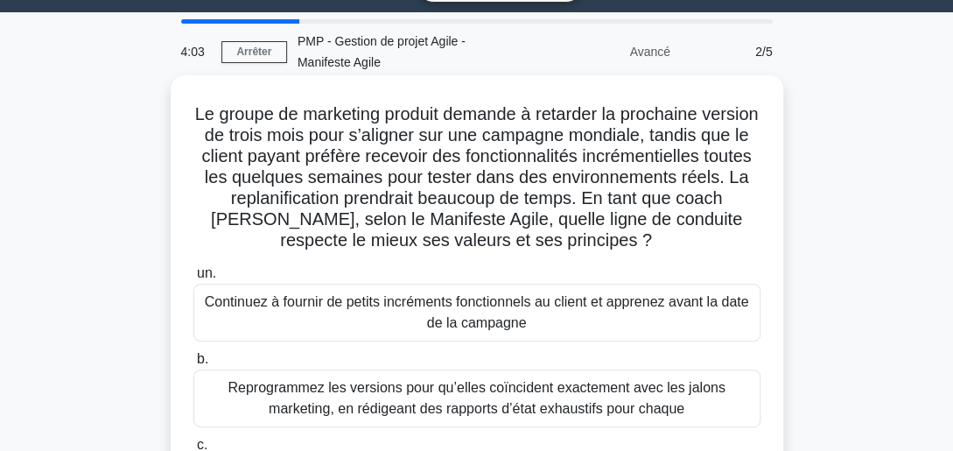
click at [603, 308] on div "Continuez à fournir de petits incréments fonctionnels au client et apprenez ava…" at bounding box center [476, 313] width 567 height 58
click at [193, 279] on input "un. Continuez à fournir de petits incréments fonctionnels au client et apprenez…" at bounding box center [193, 273] width 0 height 11
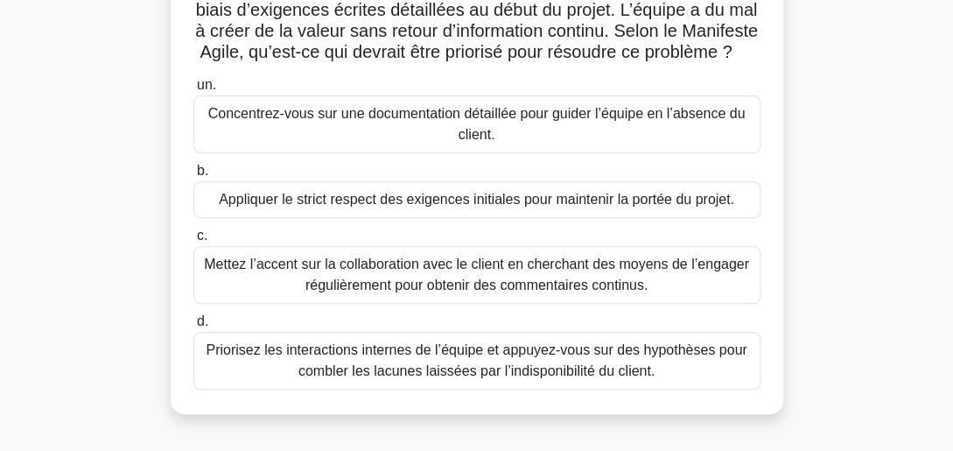
scroll to position [197, 0]
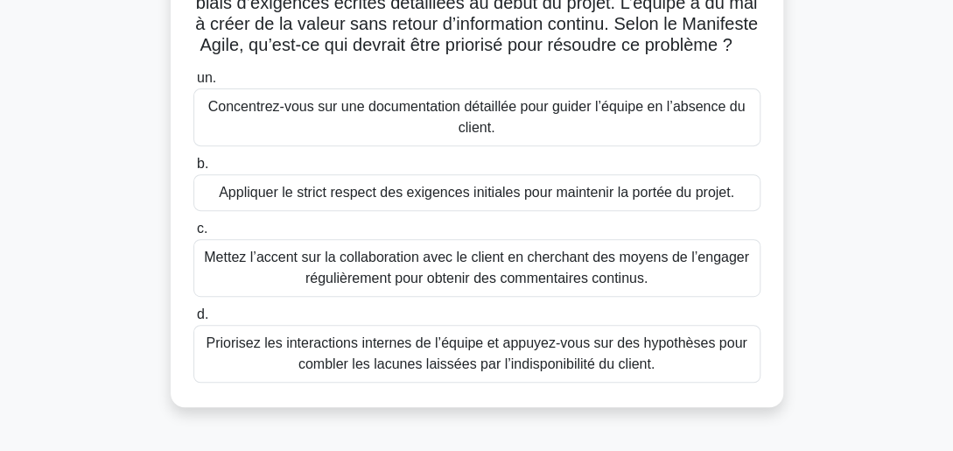
click at [439, 296] on div "Mettez l’accent sur la collaboration avec le client en cherchant des moyens de …" at bounding box center [476, 268] width 567 height 58
click at [193, 235] on input "c. Mettez l’accent sur la collaboration avec le client en cherchant des moyens …" at bounding box center [193, 228] width 0 height 11
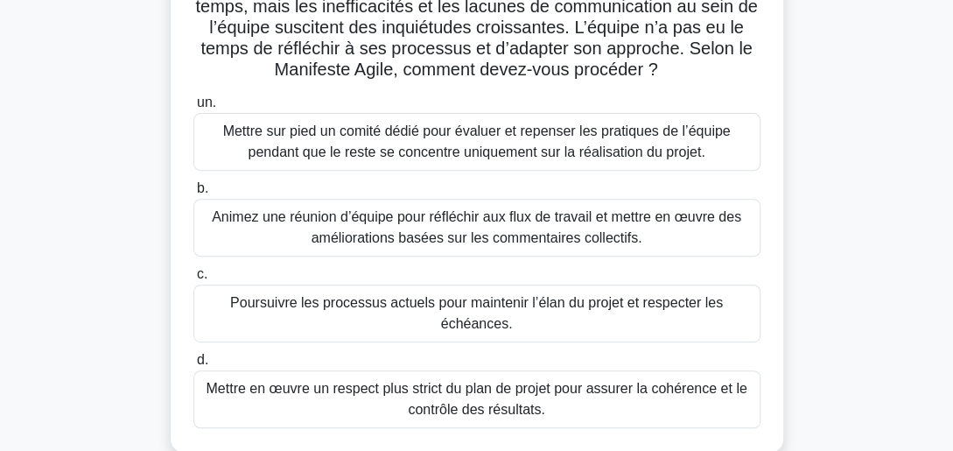
scroll to position [0, 0]
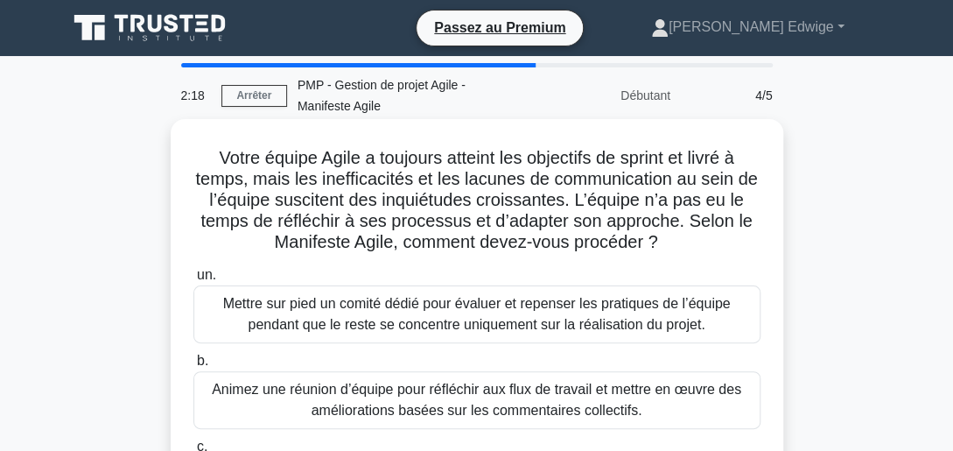
click at [549, 396] on div "Animez une réunion d’équipe pour réfléchir aux flux de travail et mettre en œuv…" at bounding box center [476, 400] width 567 height 58
click at [193, 367] on input "b. Animez une réunion d’équipe pour réfléchir aux flux de travail et mettre en …" at bounding box center [193, 360] width 0 height 11
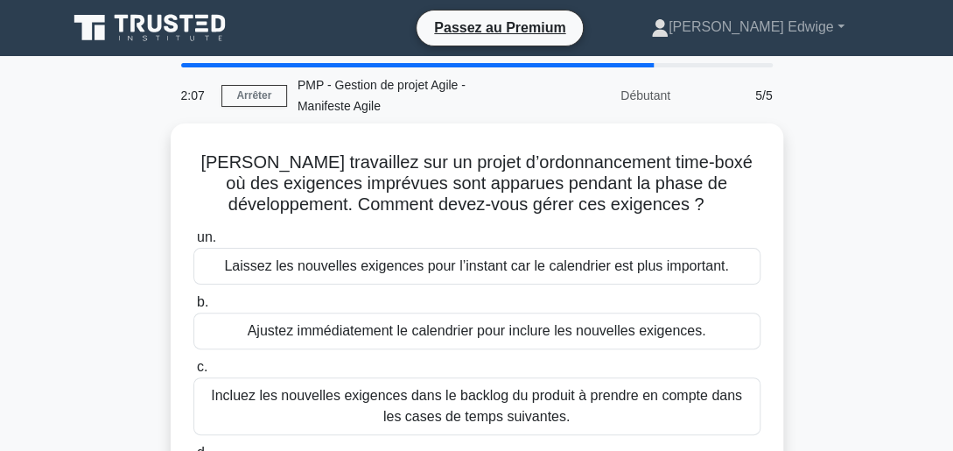
click at [549, 396] on div "Incluez les nouvelles exigences dans le backlog du produit à prendre en compte …" at bounding box center [476, 406] width 567 height 58
click at [193, 373] on input "c. Incluez les nouvelles exigences dans le backlog du produit à prendre en comp…" at bounding box center [193, 366] width 0 height 11
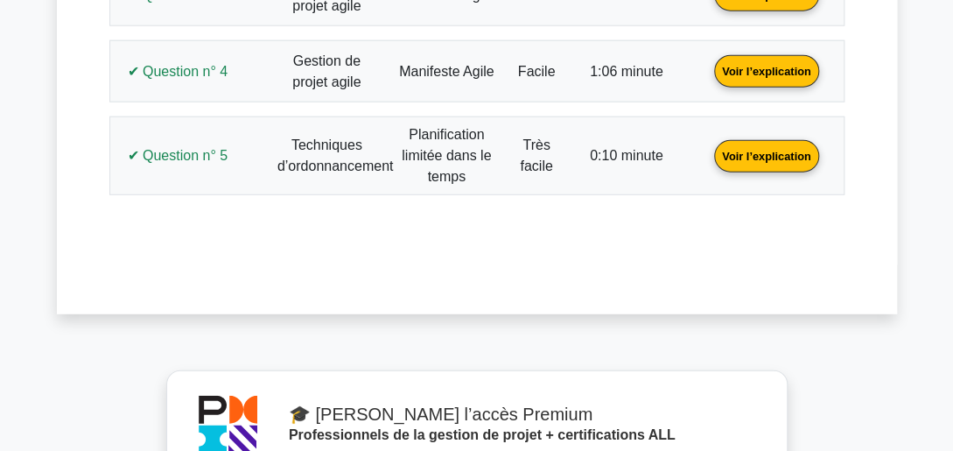
scroll to position [1740, 0]
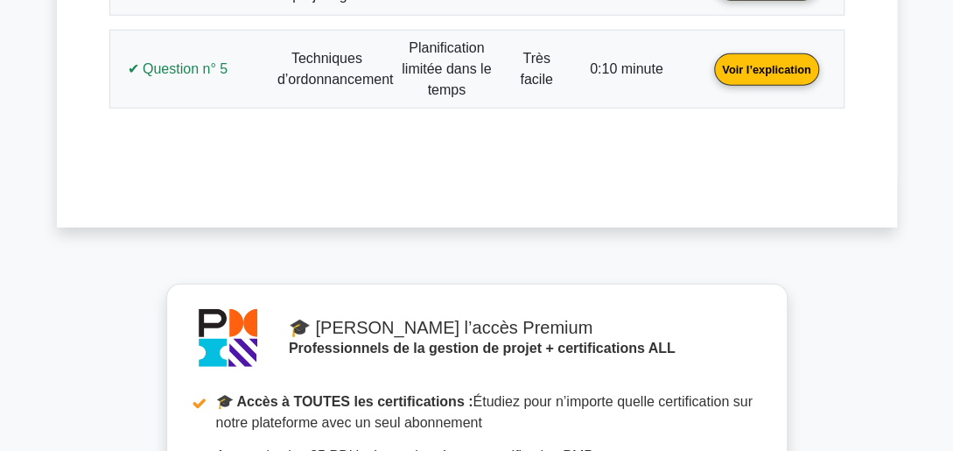
click at [755, 61] on link "Voir l’explication" at bounding box center [766, 68] width 118 height 15
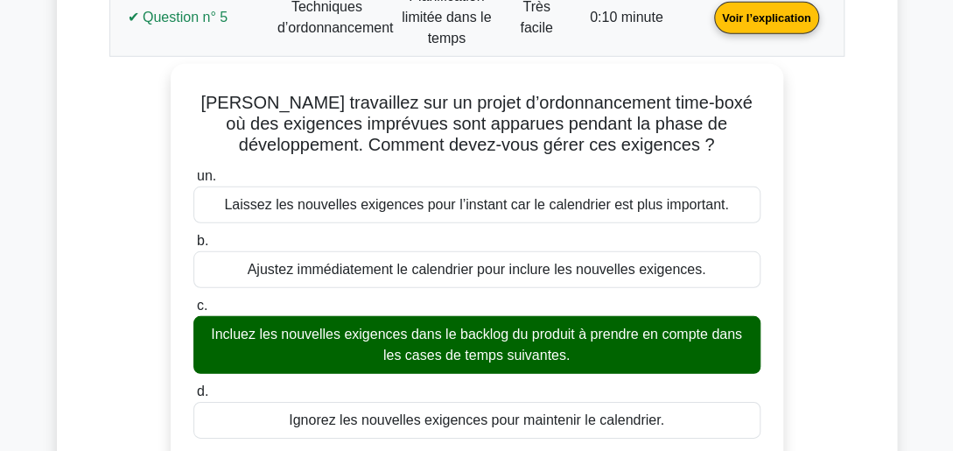
scroll to position [1682, 0]
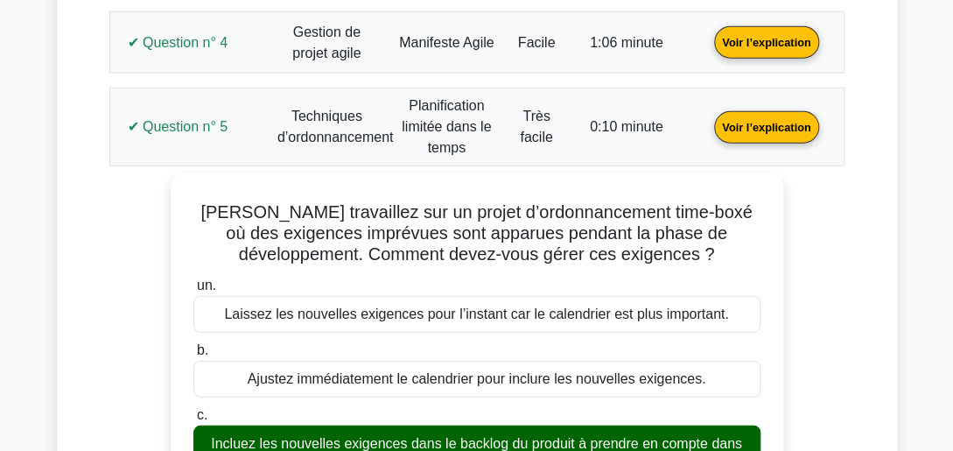
click at [777, 122] on link "Voir l’explication" at bounding box center [766, 126] width 118 height 15
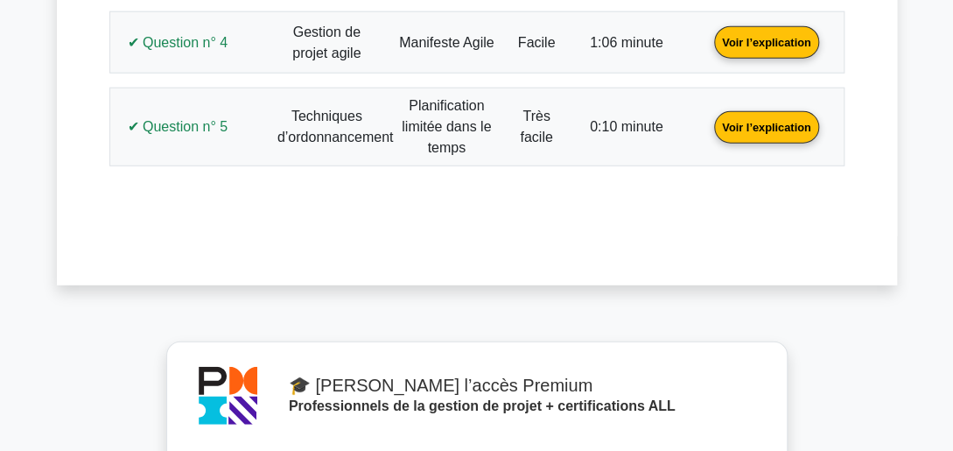
click at [749, 35] on link "Voir l’explication" at bounding box center [766, 41] width 118 height 15
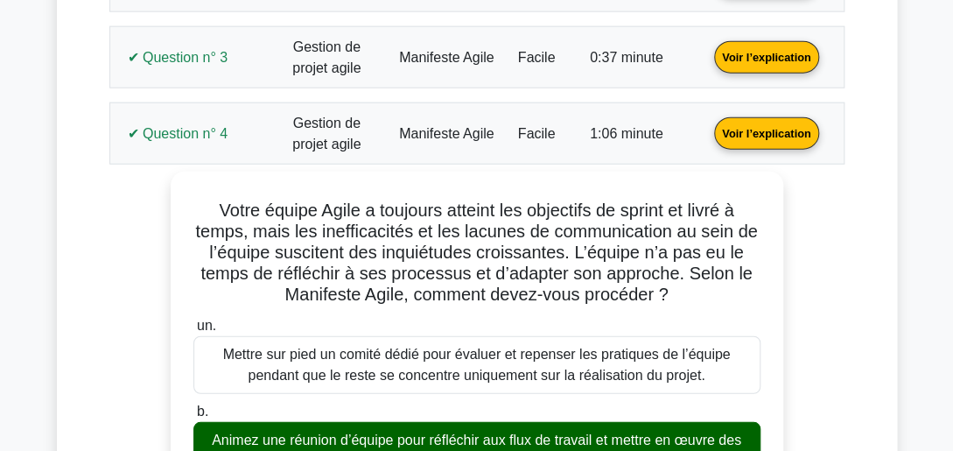
scroll to position [1578, 0]
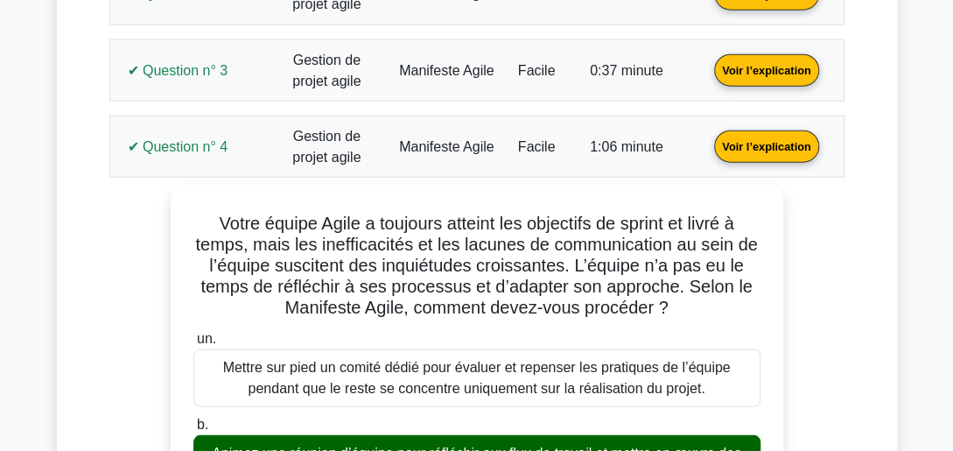
click at [753, 148] on link "Voir l’explication" at bounding box center [766, 145] width 118 height 15
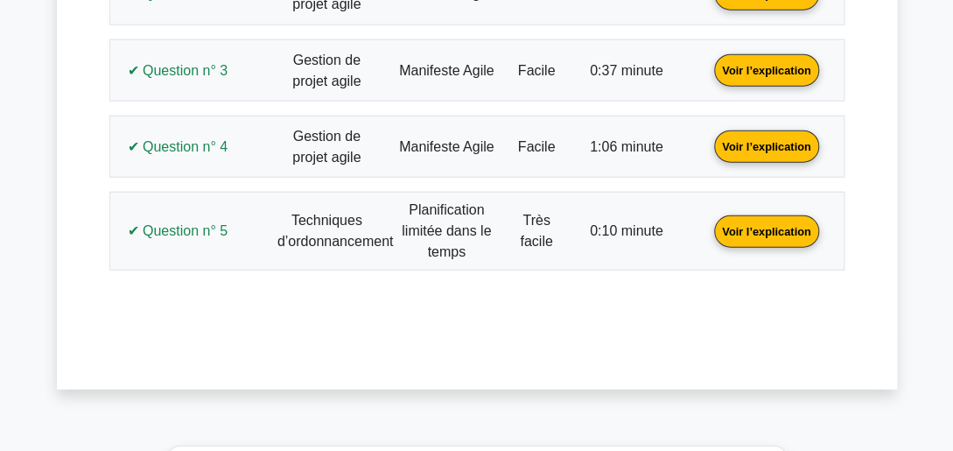
click at [764, 74] on link "Voir l’explication" at bounding box center [766, 69] width 118 height 15
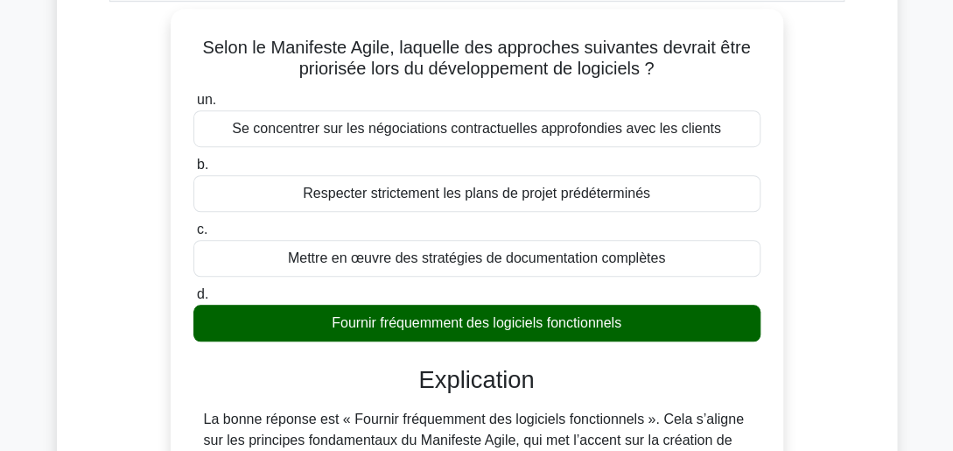
scroll to position [4, 0]
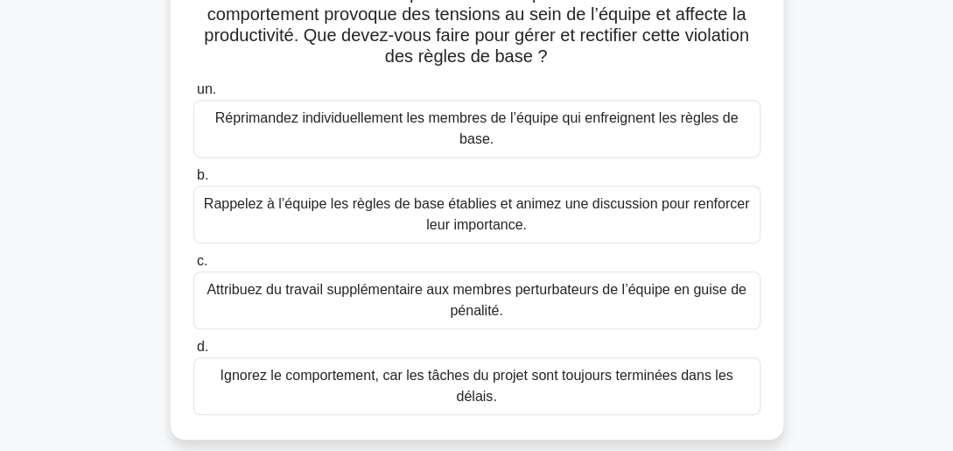
scroll to position [244, 0]
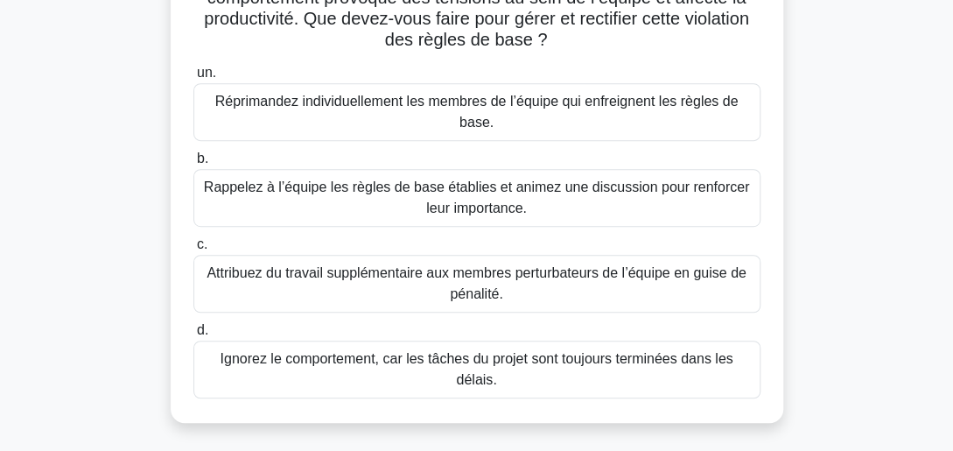
click at [487, 198] on div "Rappelez à l’équipe les règles de base établies et animez une discussion pour r…" at bounding box center [476, 198] width 567 height 58
click at [193, 165] on input "b. Rappelez à l’équipe les règles de base établies et animez une discussion pou…" at bounding box center [193, 158] width 0 height 11
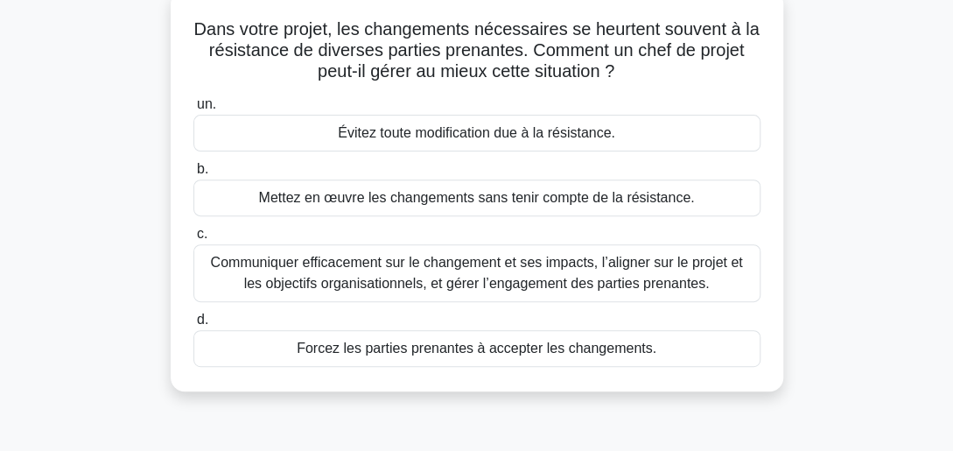
scroll to position [140, 0]
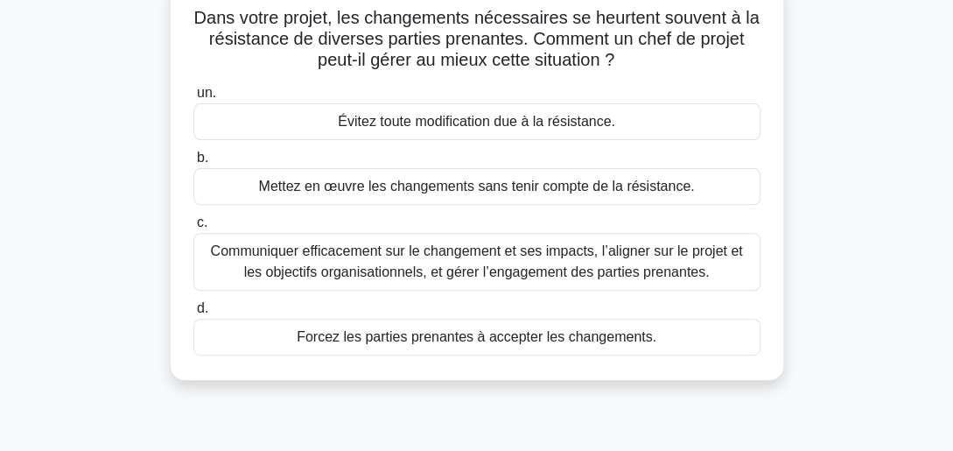
click at [483, 274] on div "Communiquer efficacement sur le changement et ses impacts, l’aligner sur le pro…" at bounding box center [476, 262] width 567 height 58
click at [193, 228] on input "c. Communiquer efficacement sur le changement et ses impacts, l’aligner sur le …" at bounding box center [193, 222] width 0 height 11
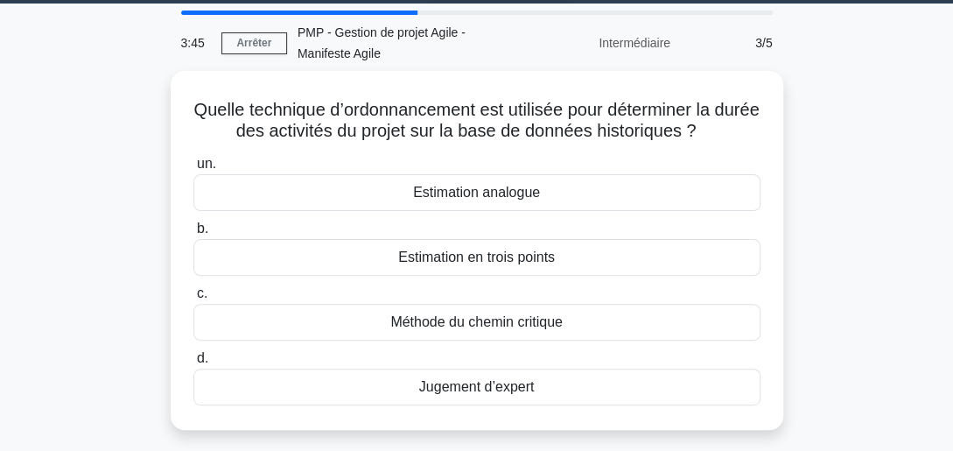
scroll to position [55, 0]
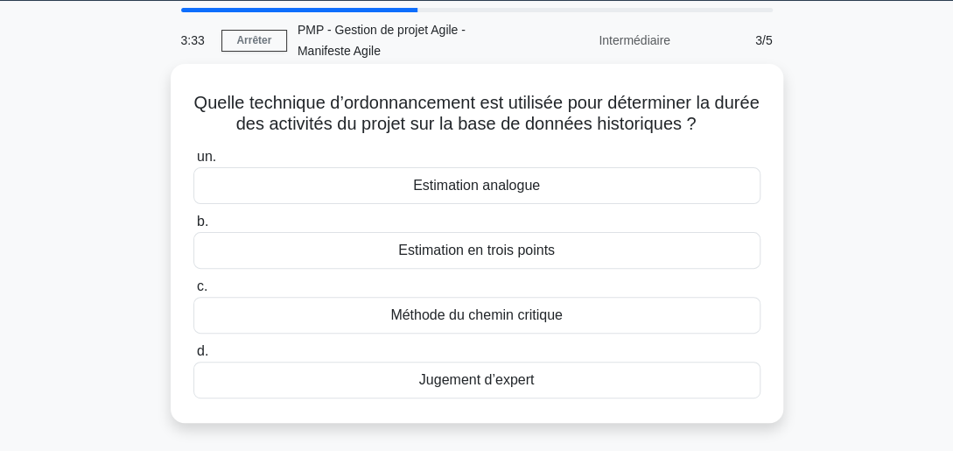
click at [473, 179] on div "Estimation analogue" at bounding box center [476, 185] width 567 height 37
click at [193, 163] on input "un. Estimation analogue" at bounding box center [193, 156] width 0 height 11
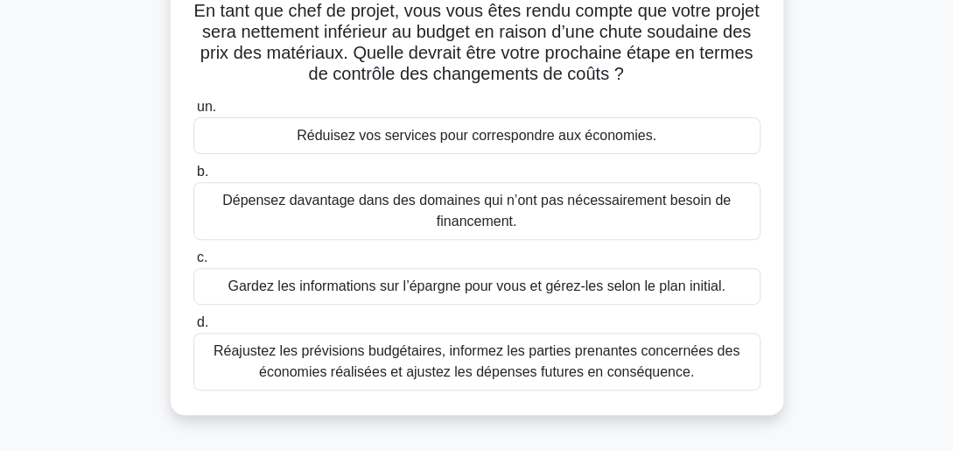
scroll to position [156, 0]
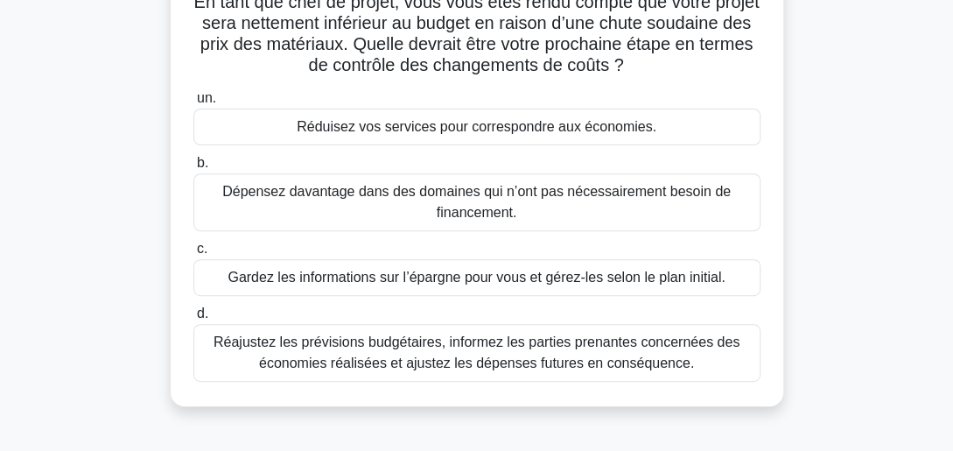
click at [433, 352] on div "Réajustez les prévisions budgétaires, informez les parties prenantes concernées…" at bounding box center [476, 353] width 567 height 58
click at [193, 319] on input "d. Réajustez les prévisions budgétaires, informez les parties prenantes concern…" at bounding box center [193, 313] width 0 height 11
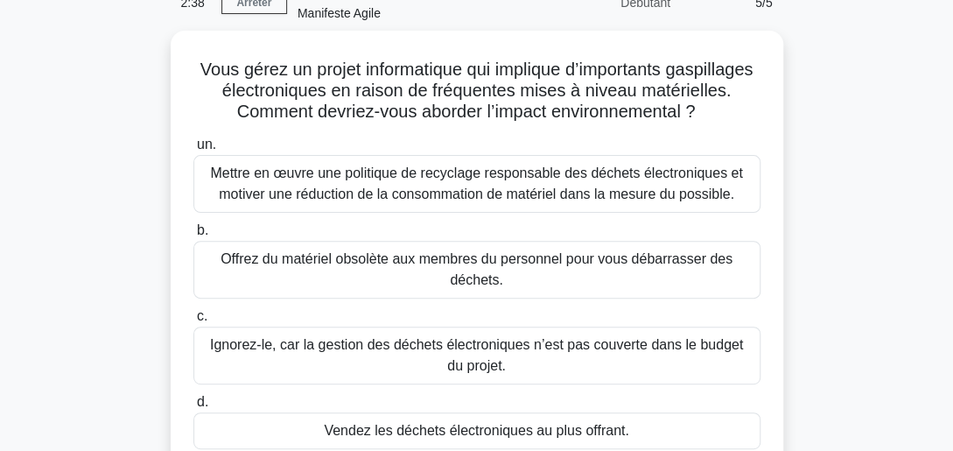
scroll to position [90, 0]
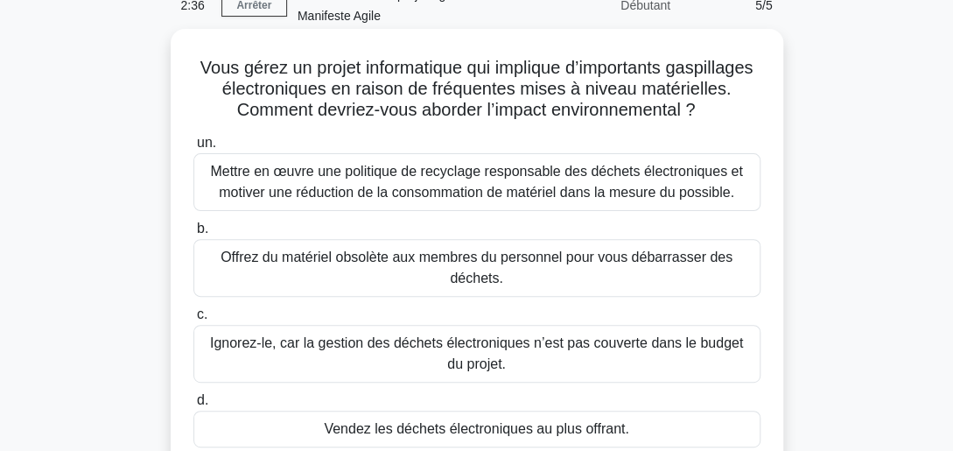
click at [501, 198] on div "Mettre en œuvre une politique de recyclage responsable des déchets électronique…" at bounding box center [476, 182] width 567 height 58
click at [193, 149] on input "un. Mettre en œuvre une politique de recyclage responsable des déchets électron…" at bounding box center [193, 142] width 0 height 11
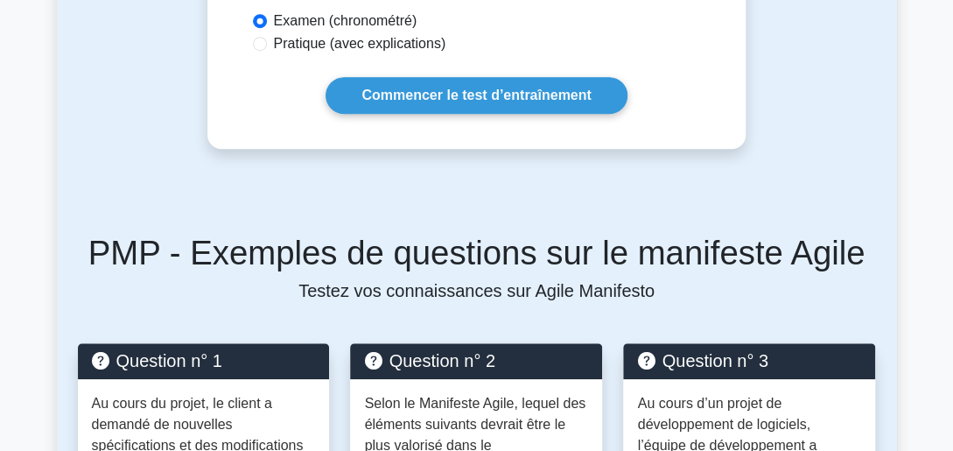
scroll to position [51, 0]
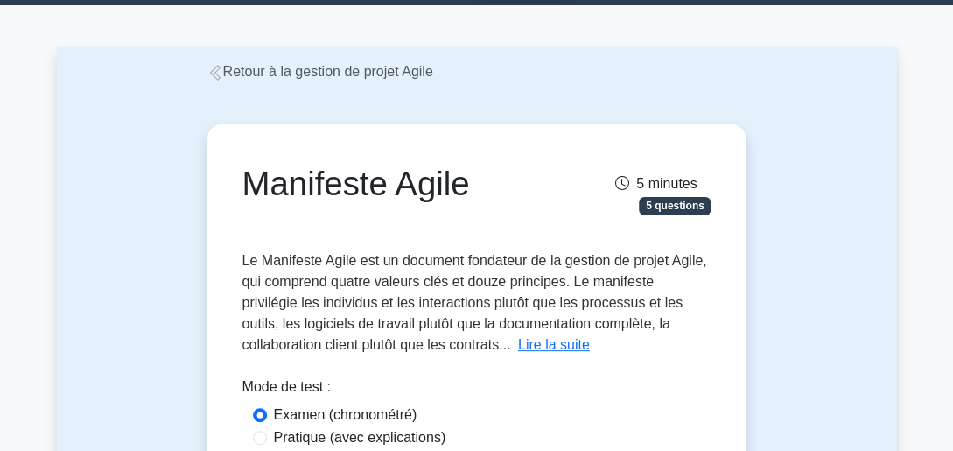
click at [211, 65] on icon at bounding box center [215, 73] width 16 height 16
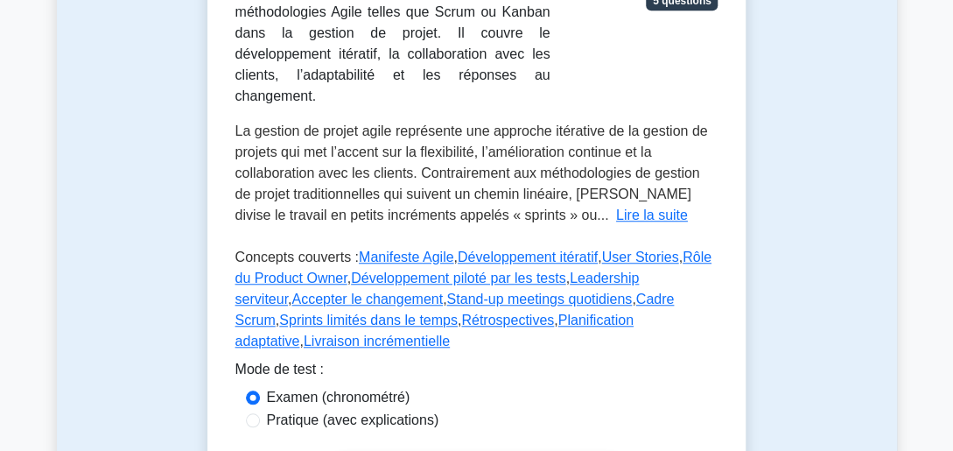
scroll to position [419, 0]
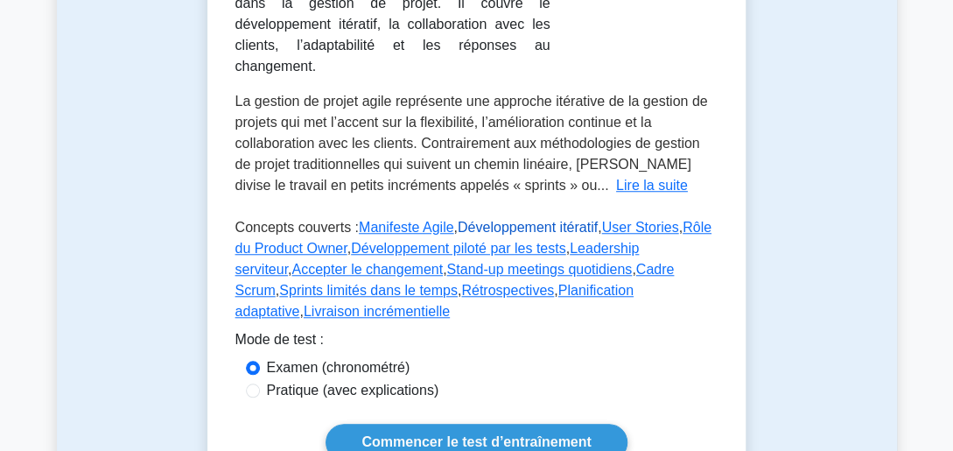
click at [527, 220] on link "Développement itératif" at bounding box center [528, 227] width 140 height 15
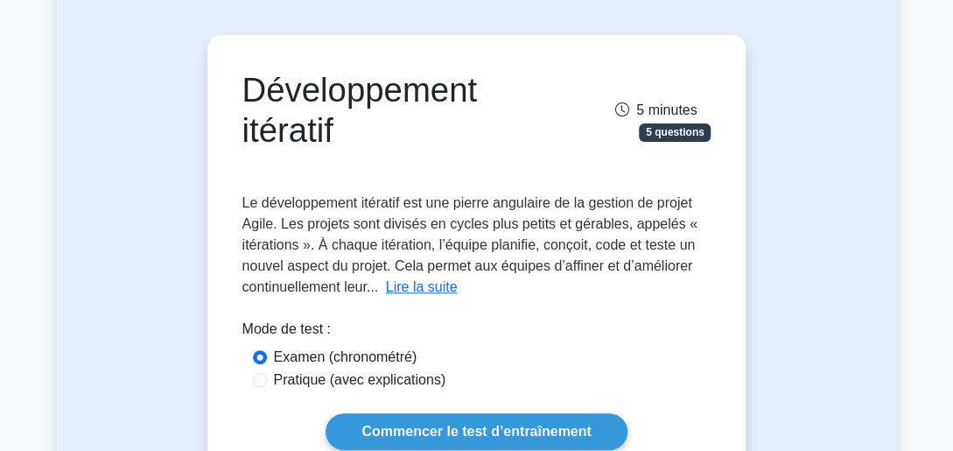
scroll to position [175, 0]
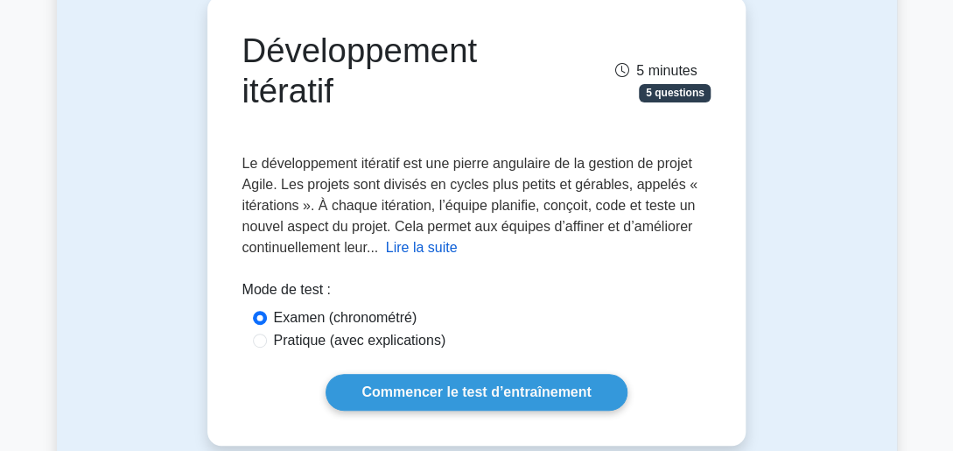
click at [442, 252] on button "Lire la suite" at bounding box center [422, 247] width 72 height 21
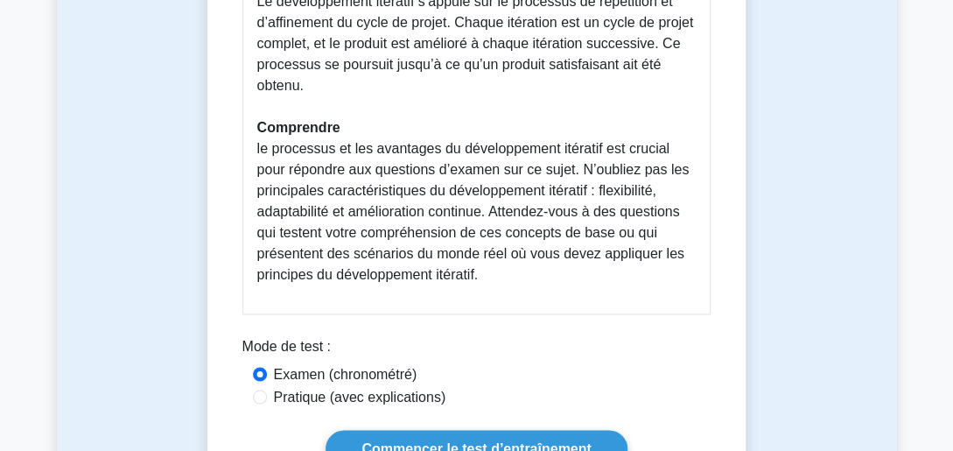
scroll to position [980, 0]
